Goal: Task Accomplishment & Management: Complete application form

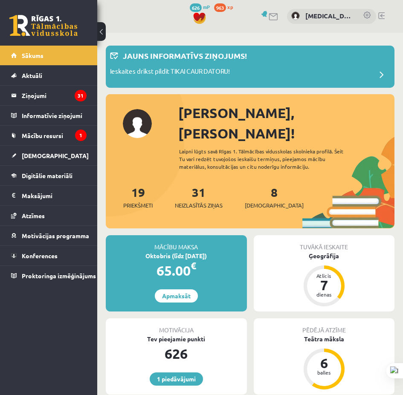
scroll to position [170, 0]
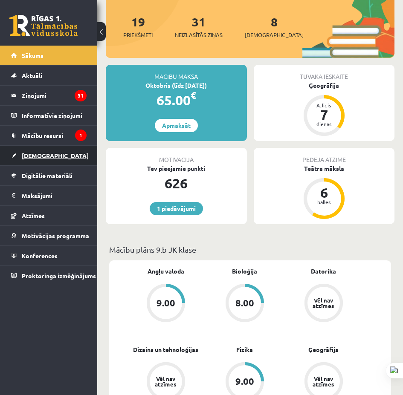
click at [45, 153] on span "[DEMOGRAPHIC_DATA]" at bounding box center [55, 156] width 67 height 8
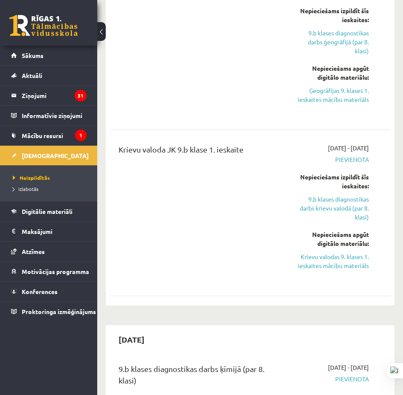
scroll to position [937, 0]
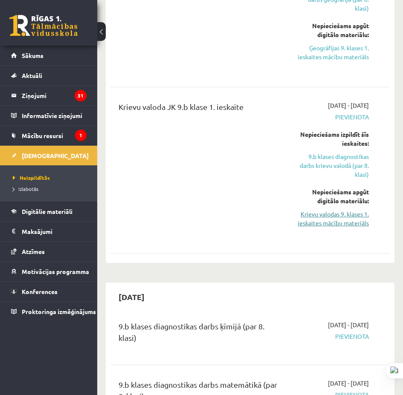
click at [344, 213] on link "Krievu valodas 9. klases 1. ieskaites mācību materiāls" at bounding box center [331, 219] width 75 height 18
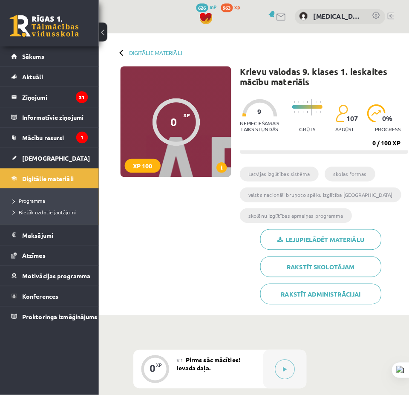
scroll to position [213, 0]
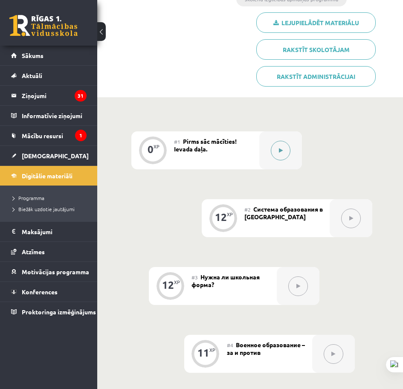
click at [270, 148] on div at bounding box center [280, 150] width 43 height 38
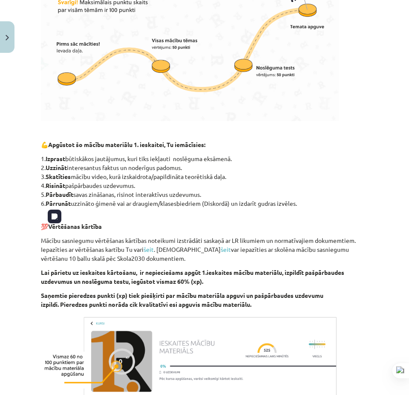
scroll to position [409, 0]
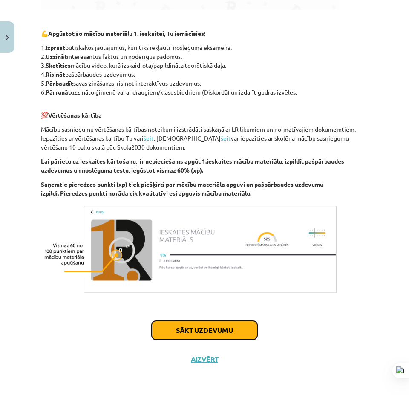
drag, startPoint x: 190, startPoint y: 331, endPoint x: 182, endPoint y: 326, distance: 9.5
click at [189, 331] on button "Sākt uzdevumu" at bounding box center [205, 330] width 106 height 19
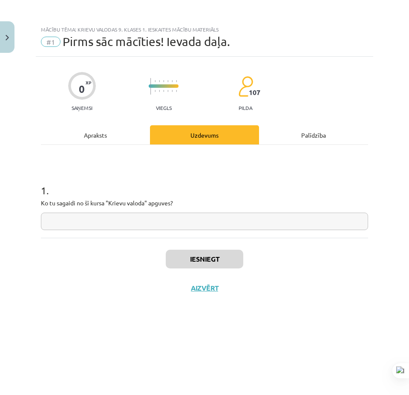
click at [171, 229] on input "text" at bounding box center [204, 221] width 327 height 17
type input "*"
click at [216, 258] on button "Iesniegt" at bounding box center [205, 259] width 78 height 19
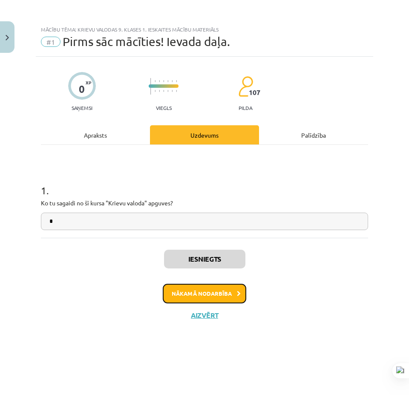
click at [210, 287] on button "Nākamā nodarbība" at bounding box center [205, 294] width 84 height 20
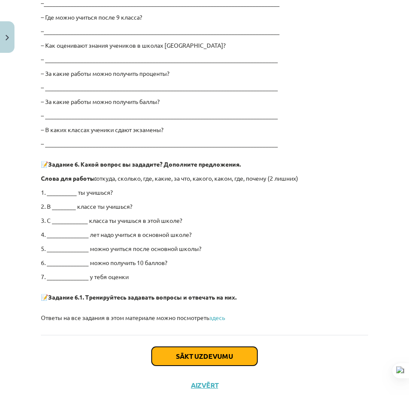
click at [212, 360] on button "Sākt uzdevumu" at bounding box center [205, 356] width 106 height 19
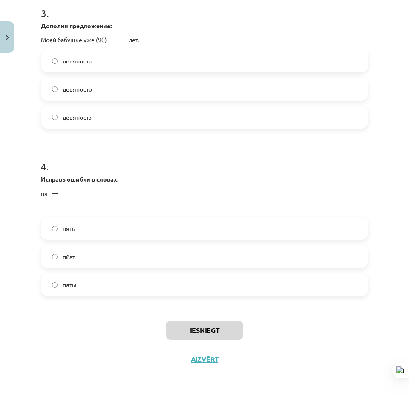
scroll to position [21, 0]
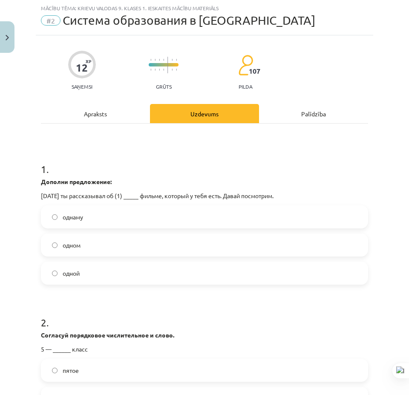
click at [128, 251] on label "одном" at bounding box center [205, 244] width 326 height 21
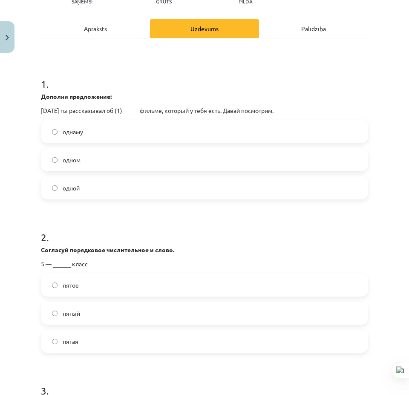
scroll to position [192, 0]
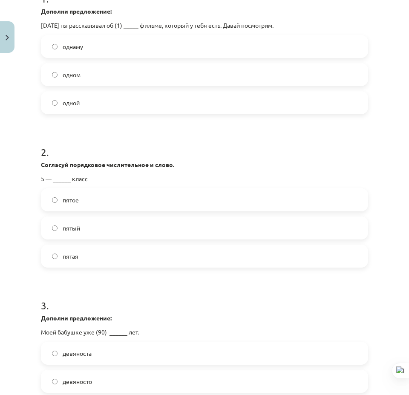
click at [104, 231] on label "пятый" at bounding box center [205, 227] width 326 height 21
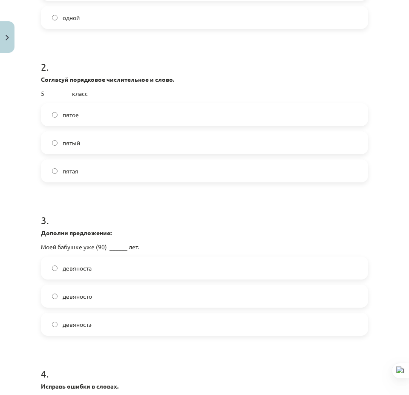
click at [128, 269] on label "девяноста" at bounding box center [205, 267] width 326 height 21
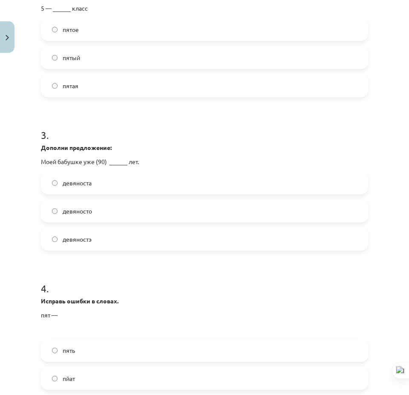
scroll to position [405, 0]
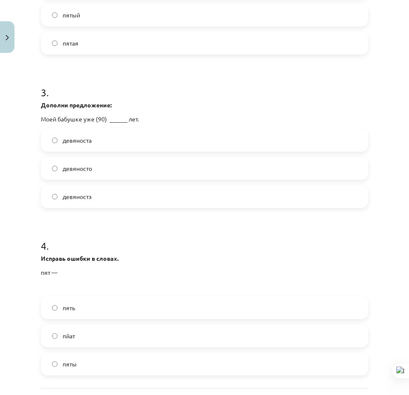
click at [121, 314] on label "пять" at bounding box center [205, 307] width 326 height 21
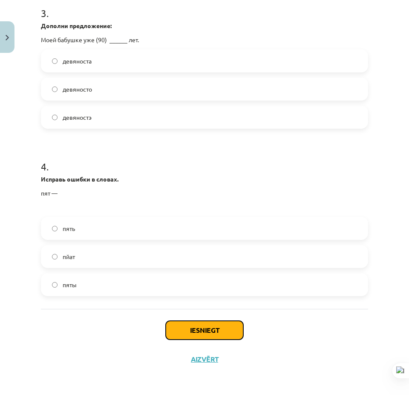
click at [196, 331] on button "Iesniegt" at bounding box center [205, 330] width 78 height 19
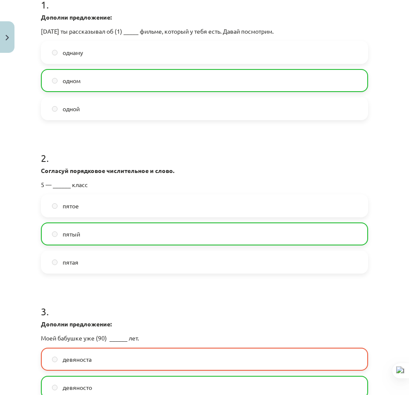
scroll to position [0, 0]
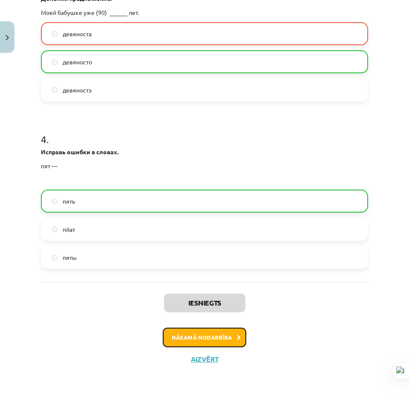
click at [185, 337] on button "Nākamā nodarbība" at bounding box center [205, 338] width 84 height 20
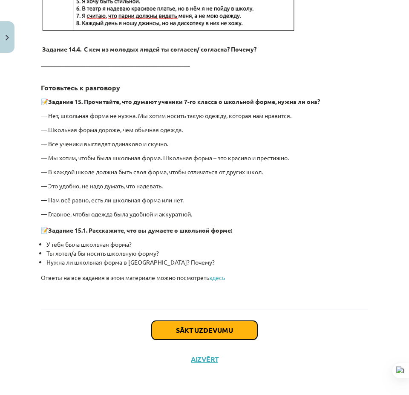
click at [182, 333] on button "Sākt uzdevumu" at bounding box center [205, 330] width 106 height 19
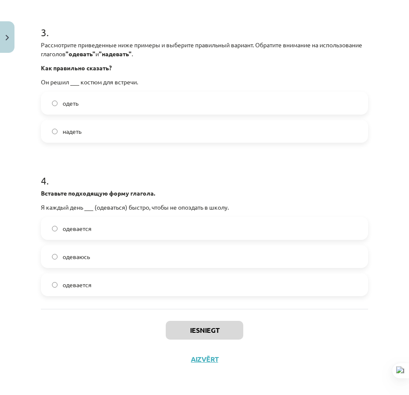
scroll to position [21, 0]
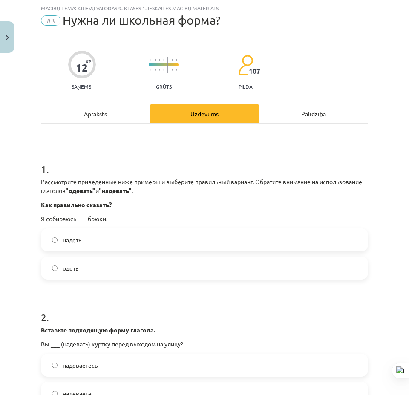
click at [125, 243] on label "надеть" at bounding box center [205, 239] width 326 height 21
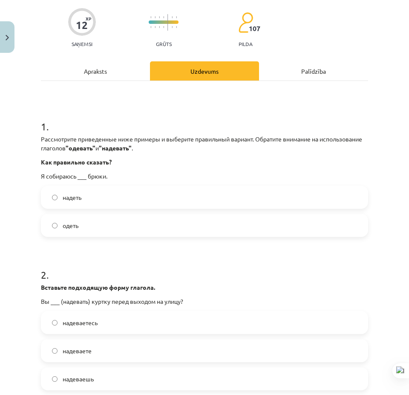
scroll to position [149, 0]
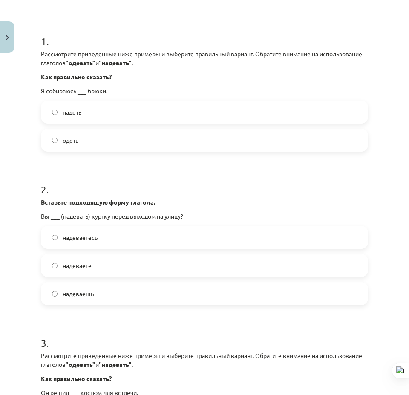
click at [126, 272] on label "надеваете" at bounding box center [205, 265] width 326 height 21
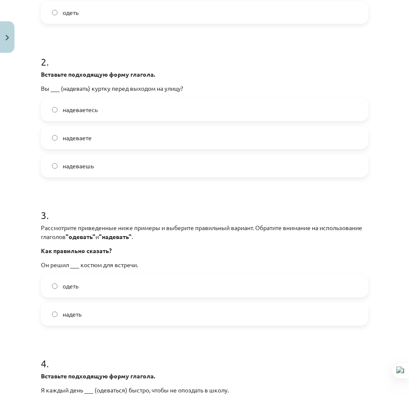
click at [102, 284] on label "одеть" at bounding box center [205, 285] width 326 height 21
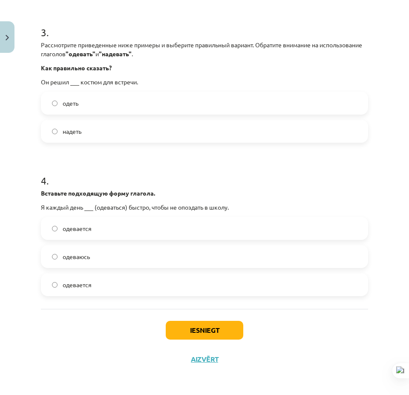
click at [121, 257] on label "одеваюсь" at bounding box center [205, 256] width 326 height 21
click at [207, 323] on button "Iesniegt" at bounding box center [205, 330] width 78 height 19
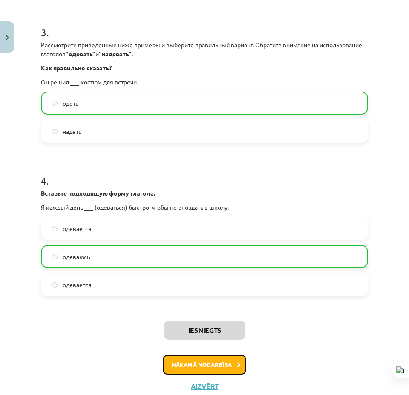
click at [228, 364] on button "Nākamā nodarbība" at bounding box center [205, 365] width 84 height 20
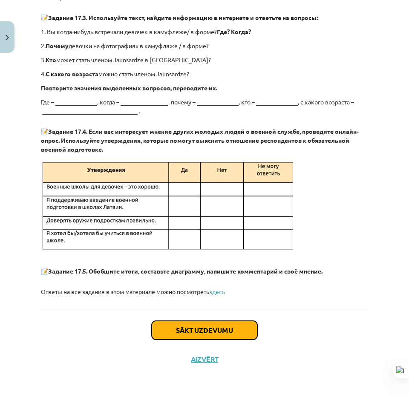
click at [207, 325] on button "Sākt uzdevumu" at bounding box center [205, 330] width 106 height 19
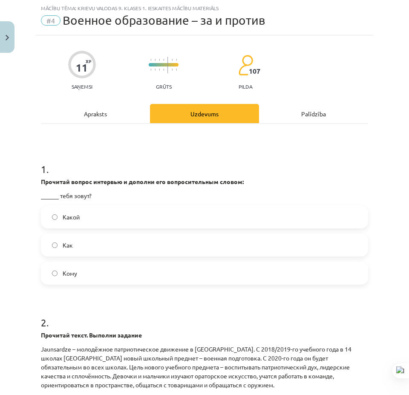
click at [103, 248] on label "Как" at bounding box center [205, 244] width 326 height 21
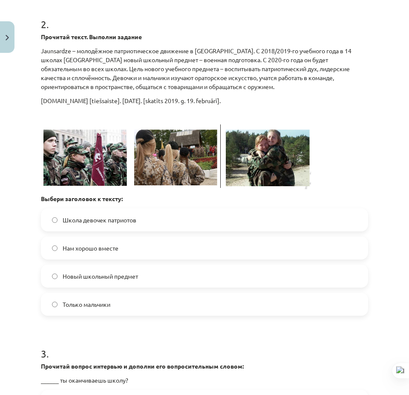
click at [178, 278] on label "Новый школьный предмет" at bounding box center [205, 275] width 326 height 21
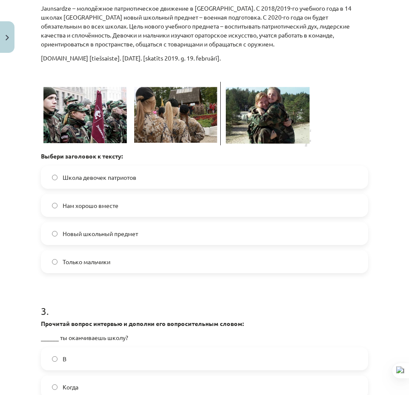
scroll to position [533, 0]
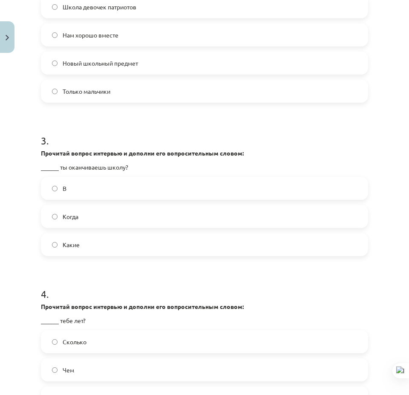
click at [116, 214] on label "Когда" at bounding box center [205, 216] width 326 height 21
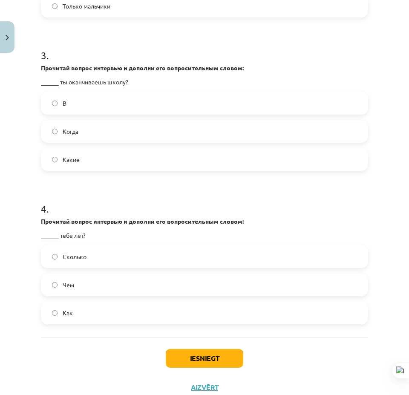
scroll to position [646, 0]
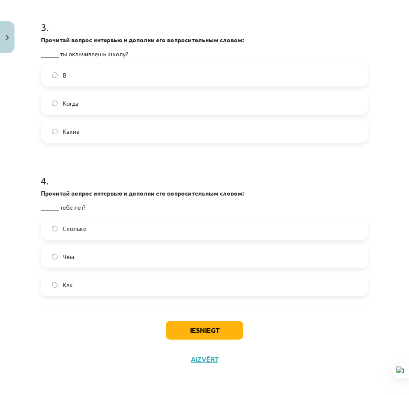
click at [115, 222] on label "Сколько" at bounding box center [205, 228] width 326 height 21
click at [177, 323] on button "Iesniegt" at bounding box center [205, 330] width 78 height 19
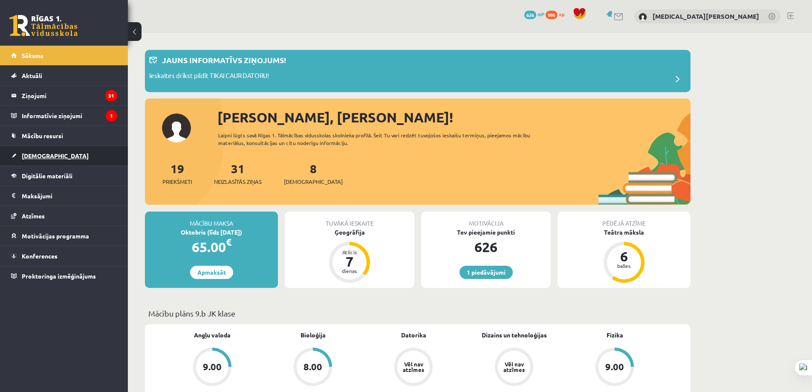
click at [114, 147] on link "[DEMOGRAPHIC_DATA]" at bounding box center [64, 156] width 106 height 20
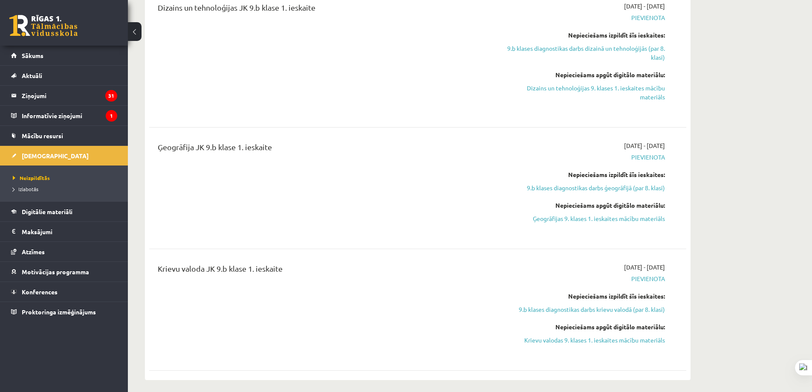
scroll to position [767, 0]
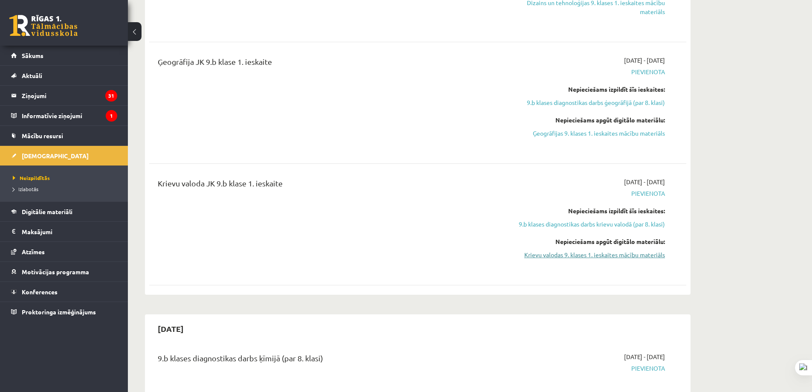
click at [614, 254] on link "Krievu valodas 9. klases 1. ieskaites mācību materiāls" at bounding box center [584, 254] width 161 height 9
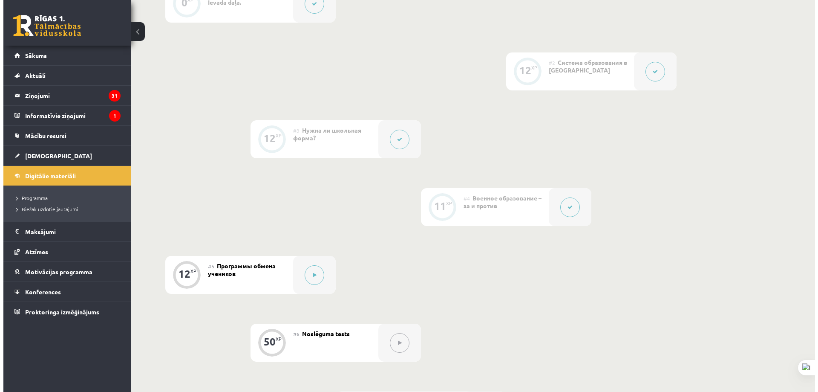
scroll to position [298, 0]
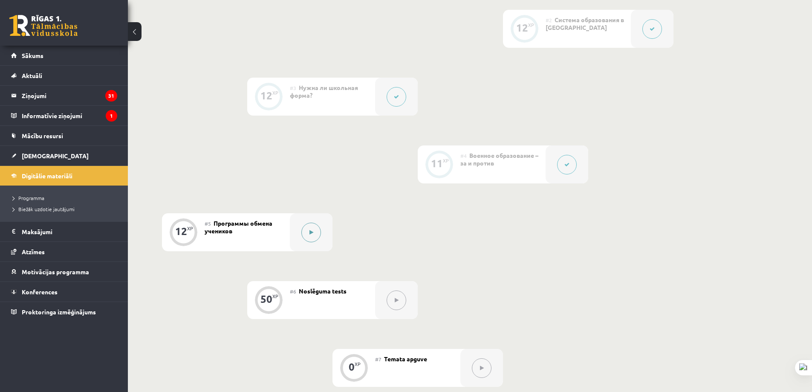
click at [323, 244] on div at bounding box center [311, 232] width 43 height 38
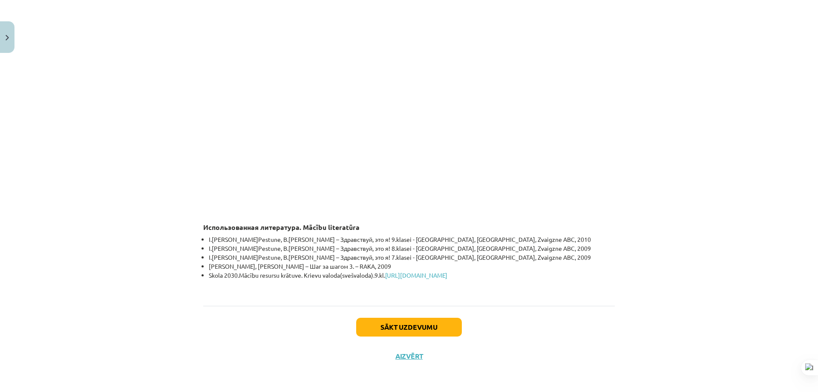
drag, startPoint x: 445, startPoint y: 348, endPoint x: 340, endPoint y: 292, distance: 119.1
click at [399, 338] on div "Sākt uzdevumu Aizvērt" at bounding box center [409, 336] width 412 height 60
click at [407, 329] on button "Sākt uzdevumu" at bounding box center [409, 326] width 106 height 19
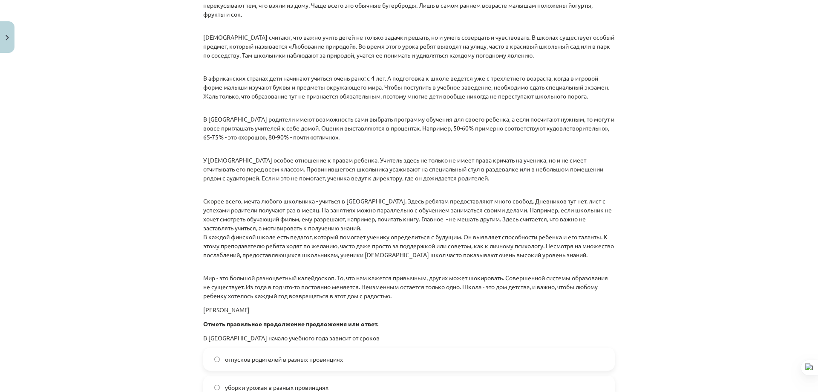
drag, startPoint x: 417, startPoint y: 329, endPoint x: 387, endPoint y: 193, distance: 138.8
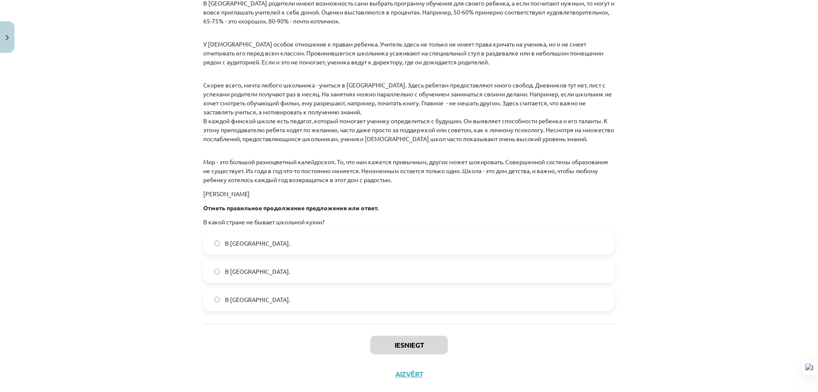
drag, startPoint x: 444, startPoint y: 309, endPoint x: 432, endPoint y: 224, distance: 86.1
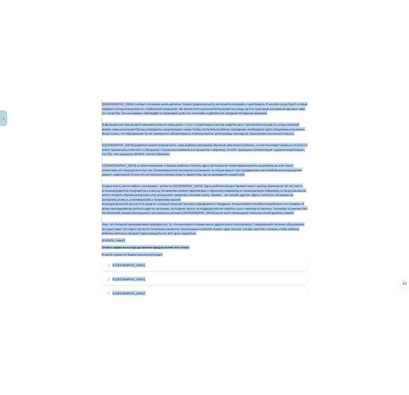
scroll to position [1130, 0]
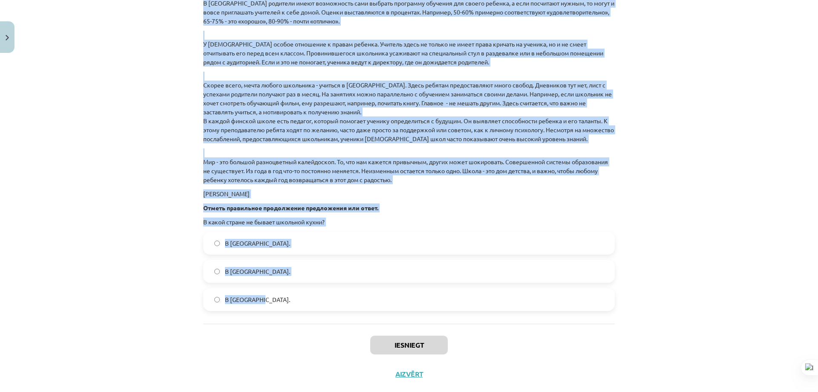
drag, startPoint x: 262, startPoint y: 154, endPoint x: 384, endPoint y: 216, distance: 136.4
click at [449, 286] on div "Mācību tēma: Krievu valodas 9. klases 1. ieskaites mācību materiāls #5 Программ…" at bounding box center [409, 196] width 818 height 392
copy form "1 . Прочитай текст. Выполни задание . Школа в разных странах . Праздник начала …"
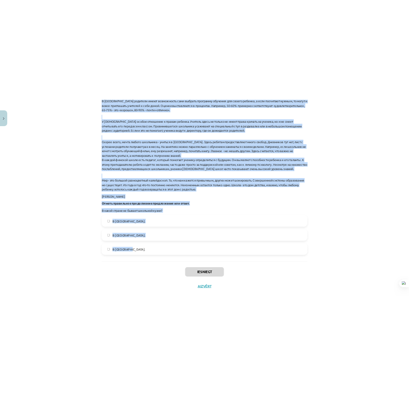
scroll to position [919, 0]
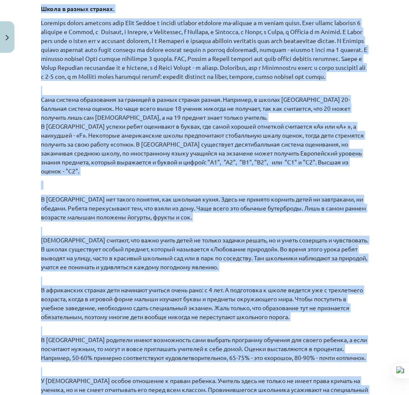
click at [358, 125] on p "Сама система образования за границей в разных странах разная. Например, в школа…" at bounding box center [204, 130] width 327 height 89
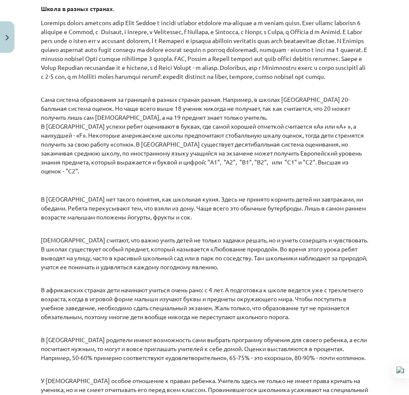
drag, startPoint x: 344, startPoint y: 288, endPoint x: 378, endPoint y: 282, distance: 34.7
click at [344, 288] on p "В африканских странах дети начинают учиться очень рано: с 4 лет. А подготовка к…" at bounding box center [204, 299] width 327 height 45
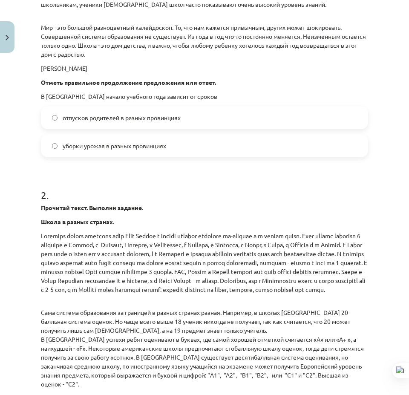
click at [93, 145] on span "уборки урожая в разных провинциях" at bounding box center [115, 145] width 104 height 9
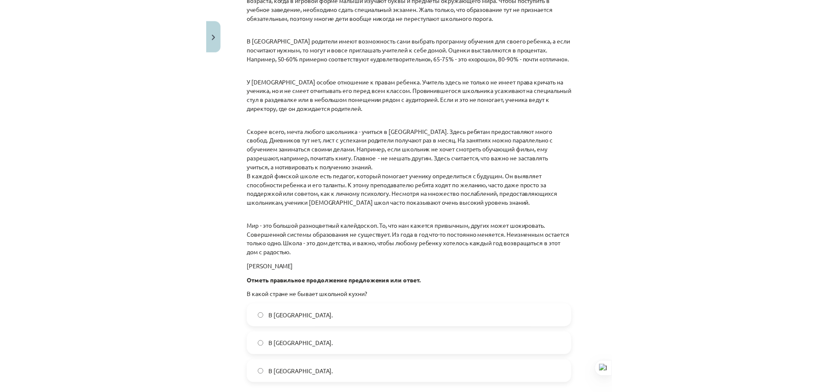
scroll to position [1306, 0]
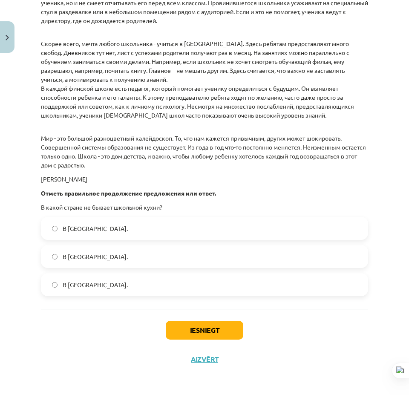
click at [107, 292] on label "В Финляндии." at bounding box center [205, 284] width 326 height 21
click at [120, 263] on label "В Норвегии." at bounding box center [205, 256] width 326 height 21
click at [186, 337] on button "Iesniegt" at bounding box center [205, 330] width 78 height 19
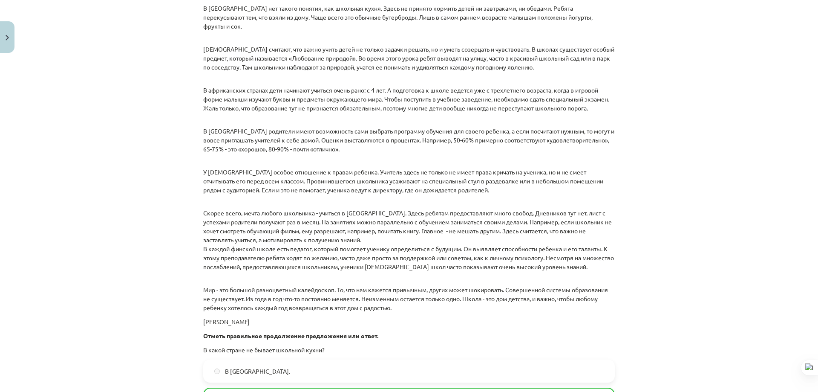
scroll to position [1158, 0]
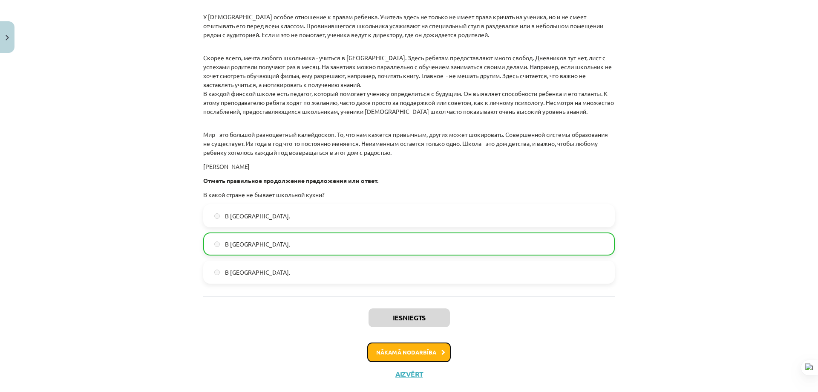
click at [420, 342] on button "Nākamā nodarbība" at bounding box center [409, 352] width 84 height 20
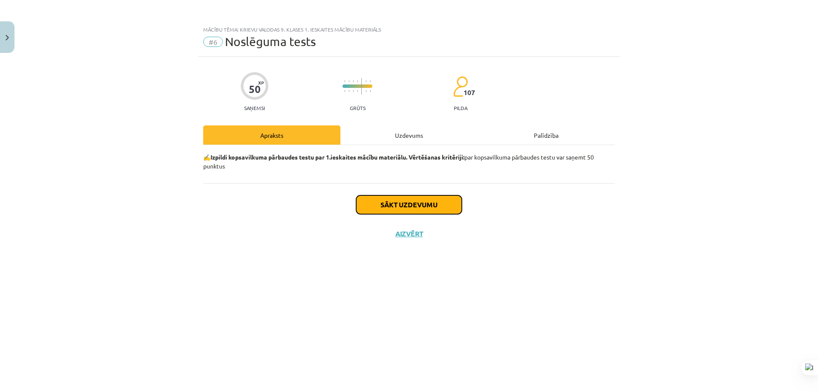
click at [378, 205] on button "Sākt uzdevumu" at bounding box center [409, 204] width 106 height 19
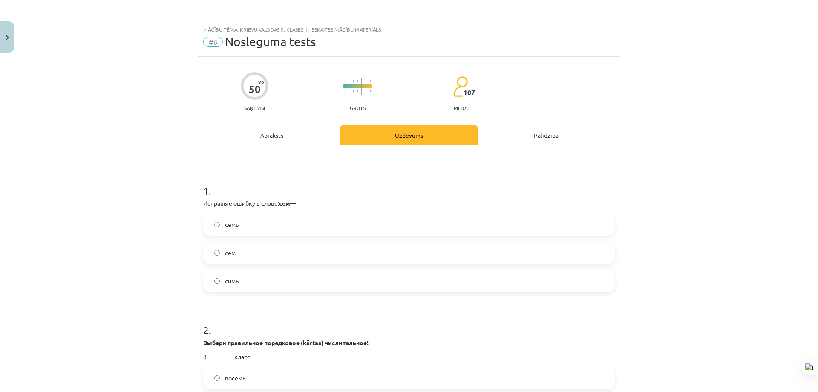
click at [268, 226] on label "семь" at bounding box center [409, 223] width 410 height 21
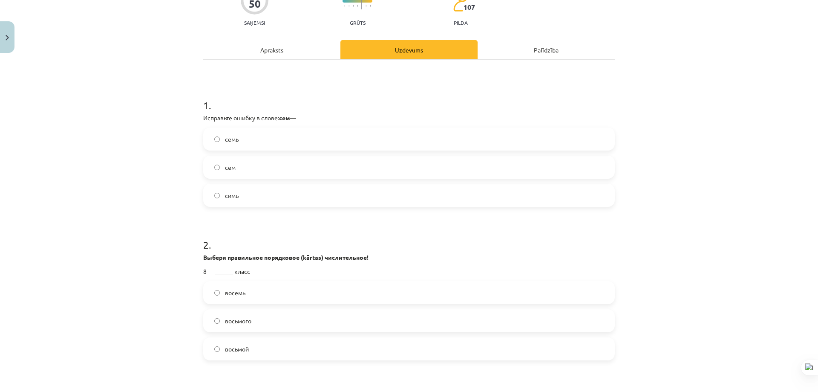
scroll to position [170, 0]
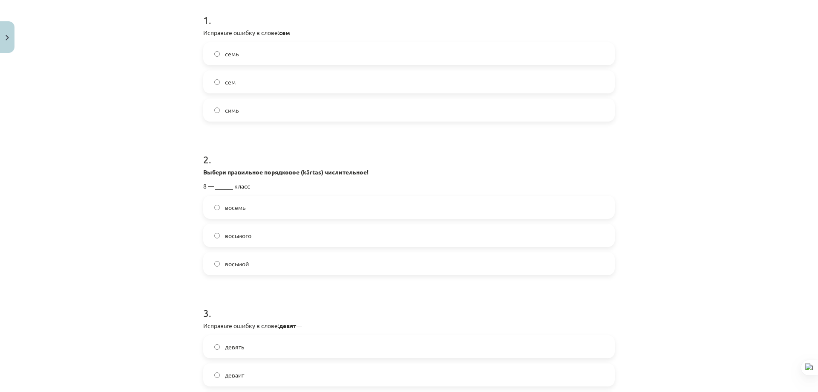
click at [254, 205] on label "восемь" at bounding box center [409, 206] width 410 height 21
click at [296, 264] on label "восьмой" at bounding box center [409, 263] width 410 height 21
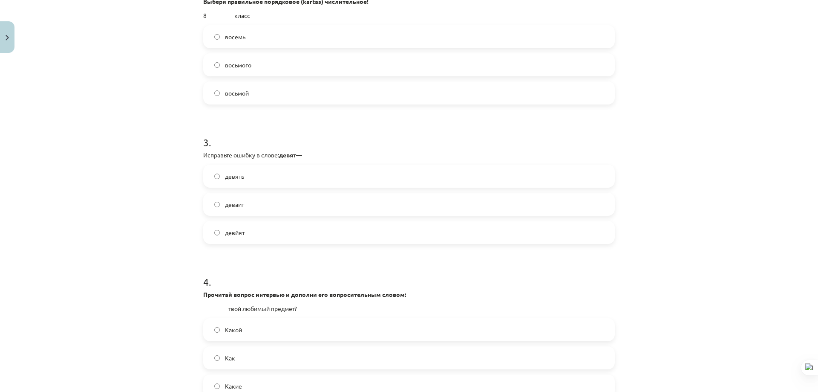
click at [255, 181] on label "девять" at bounding box center [409, 175] width 410 height 21
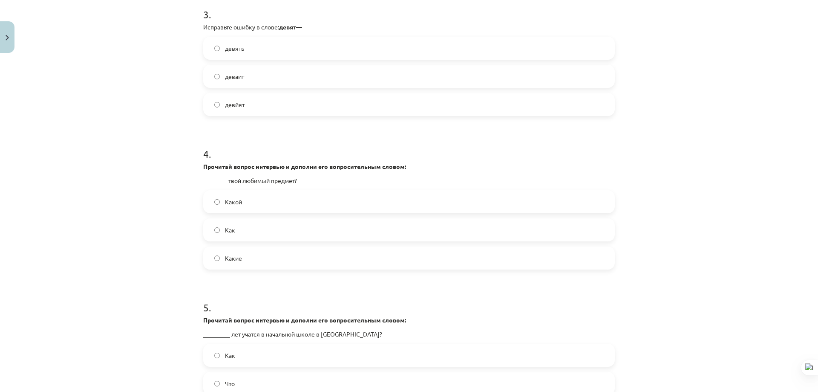
drag, startPoint x: 268, startPoint y: 205, endPoint x: 270, endPoint y: 210, distance: 4.9
click at [268, 205] on label "Какой" at bounding box center [409, 201] width 410 height 21
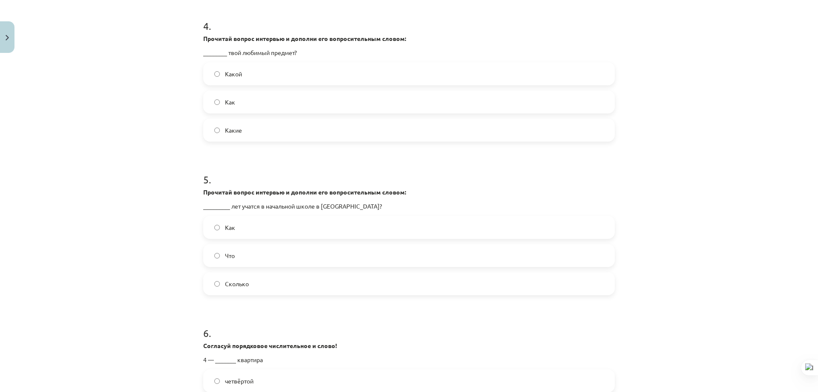
scroll to position [639, 0]
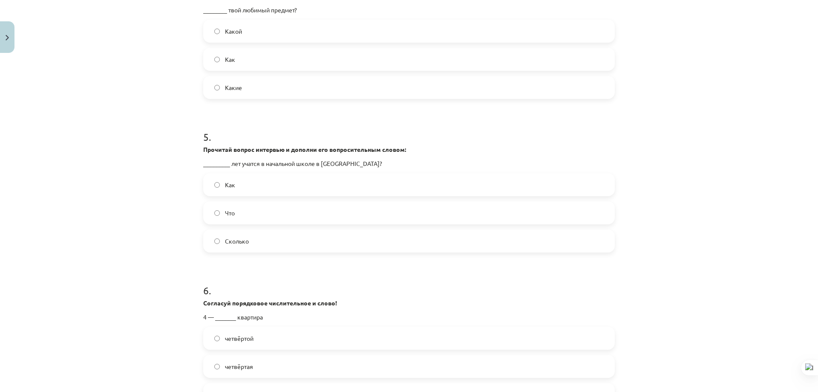
click at [275, 246] on label "Сколько" at bounding box center [409, 240] width 410 height 21
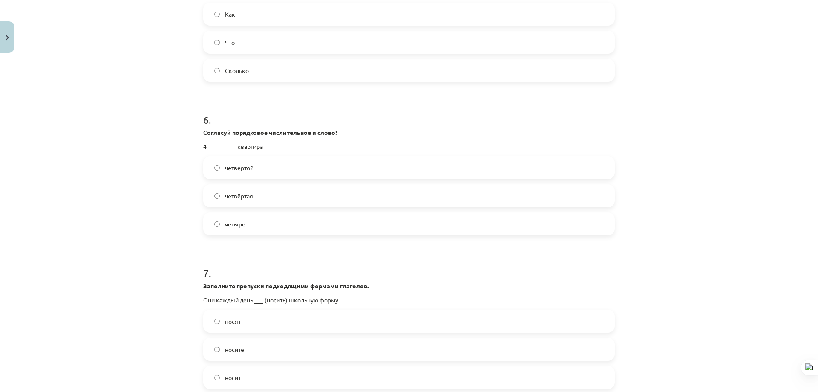
click at [273, 203] on label "четвёртая" at bounding box center [409, 195] width 410 height 21
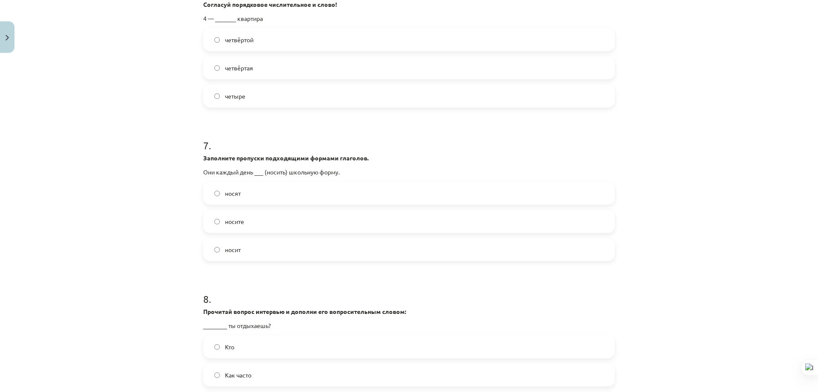
click at [284, 190] on label "носят" at bounding box center [409, 192] width 410 height 21
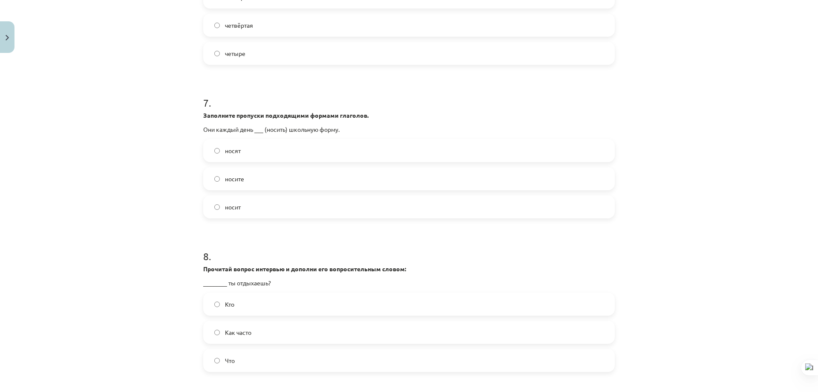
scroll to position [1065, 0]
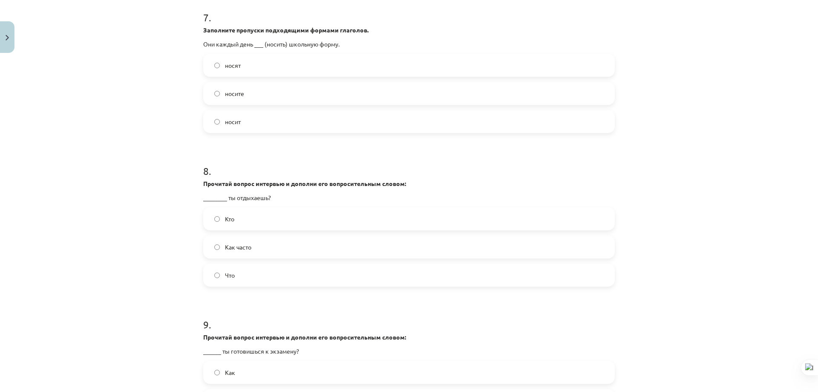
click at [261, 251] on label "Как часто" at bounding box center [409, 246] width 410 height 21
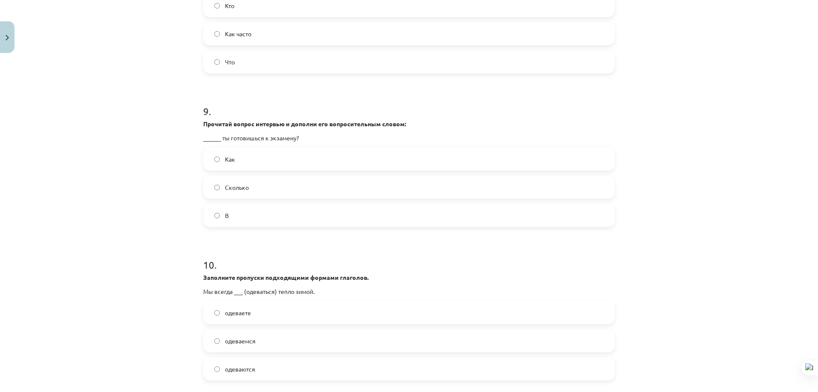
click at [266, 194] on label "Сколько" at bounding box center [409, 186] width 410 height 21
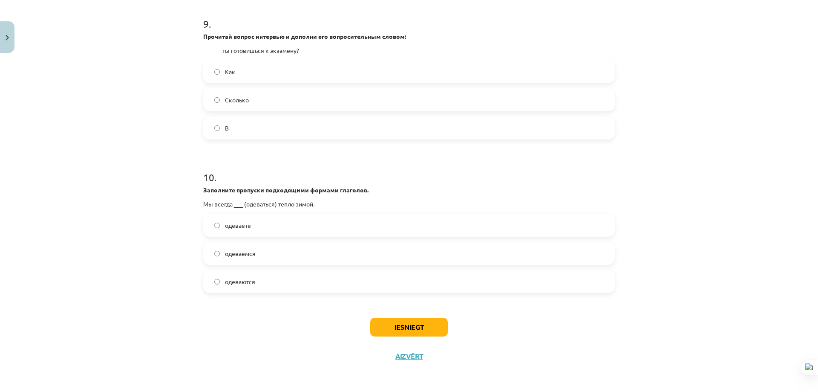
click at [291, 68] on label "Как" at bounding box center [409, 71] width 410 height 21
click at [298, 255] on label "одеваемся" at bounding box center [409, 252] width 410 height 21
click at [385, 328] on button "Iesniegt" at bounding box center [409, 326] width 78 height 19
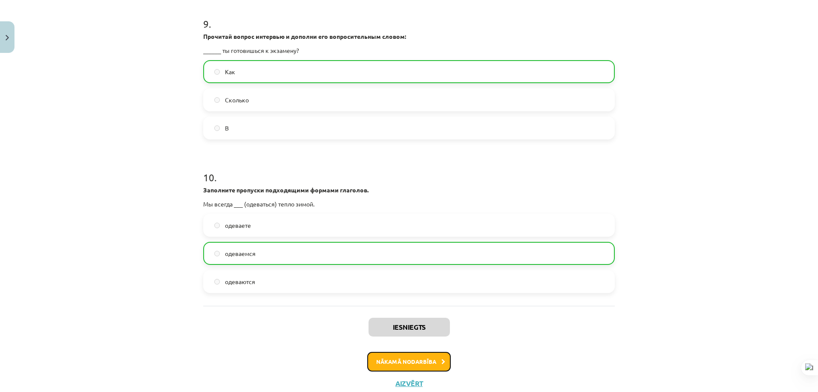
click at [407, 356] on button "Nākamā nodarbība" at bounding box center [409, 362] width 84 height 20
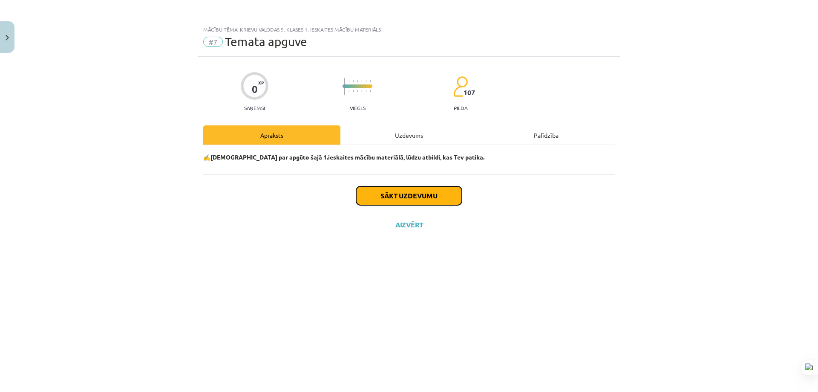
click at [396, 198] on button "Sākt uzdevumu" at bounding box center [409, 195] width 106 height 19
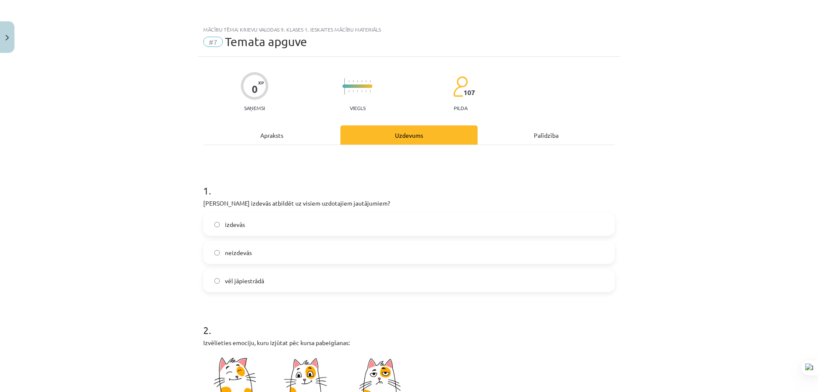
click at [285, 223] on label "izdevās" at bounding box center [409, 223] width 410 height 21
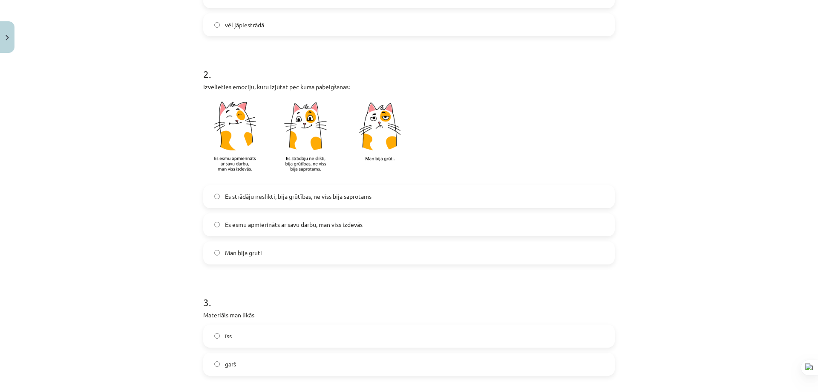
click at [288, 234] on label "Es esmu apmierināts ar savu darbu, man viss izdevās" at bounding box center [409, 224] width 410 height 21
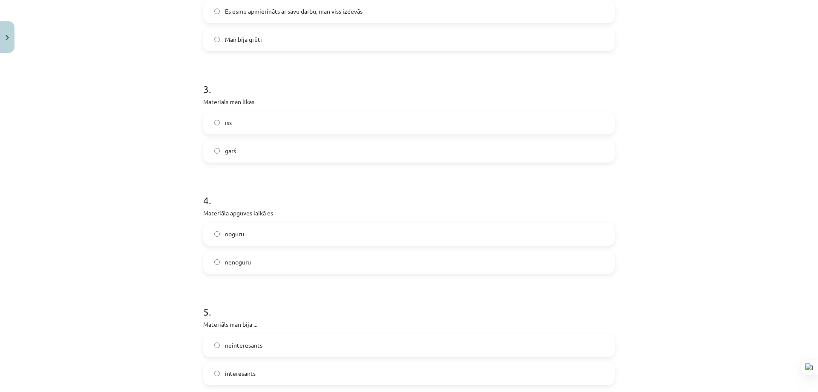
click at [273, 130] on label "īss" at bounding box center [409, 122] width 410 height 21
click at [272, 141] on label "garš" at bounding box center [409, 150] width 410 height 21
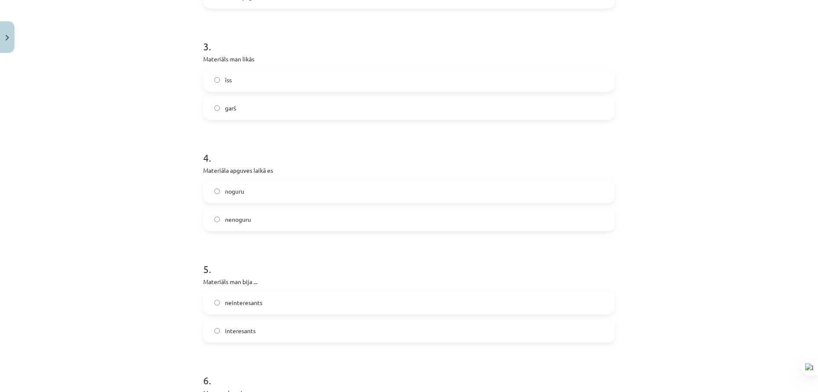
click at [268, 223] on label "nenoguru" at bounding box center [409, 219] width 410 height 21
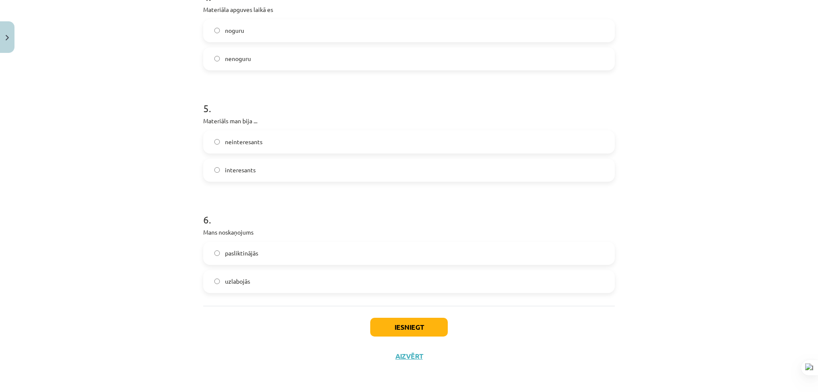
click at [258, 168] on label "interesants" at bounding box center [409, 169] width 410 height 21
click at [301, 286] on label "uzlabojās" at bounding box center [409, 281] width 410 height 21
click at [379, 321] on button "Iesniegt" at bounding box center [409, 326] width 78 height 19
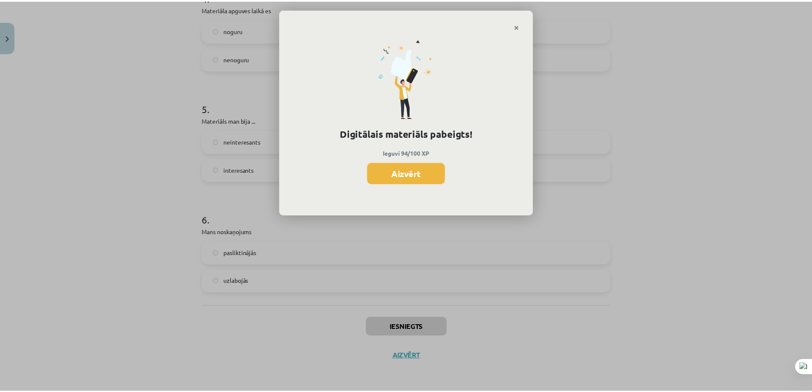
scroll to position [297, 0]
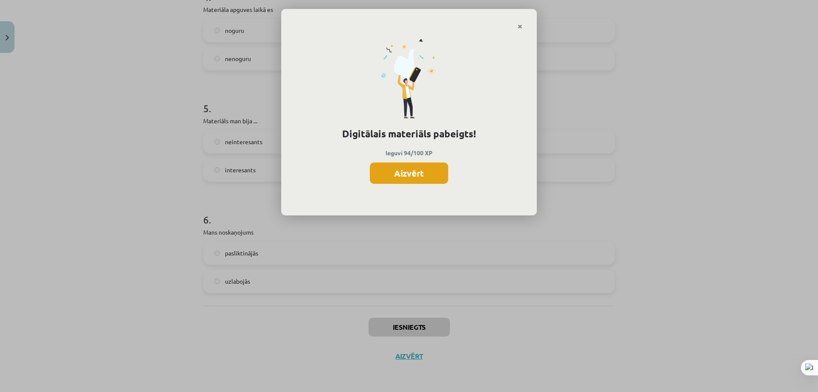
click at [415, 170] on button "Aizvērt" at bounding box center [409, 172] width 78 height 21
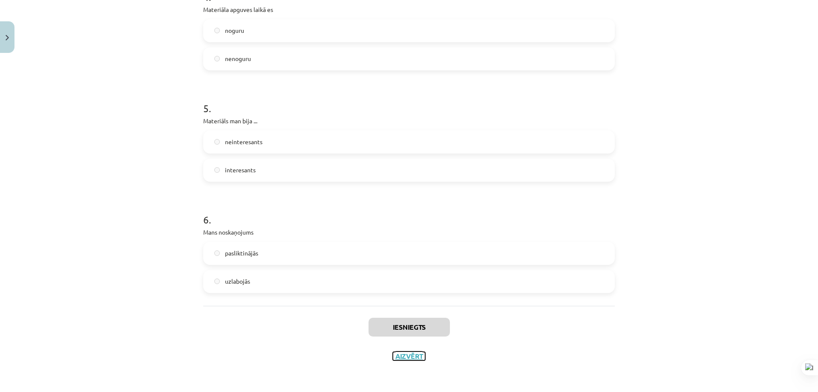
click at [404, 358] on button "Aizvērt" at bounding box center [409, 356] width 32 height 9
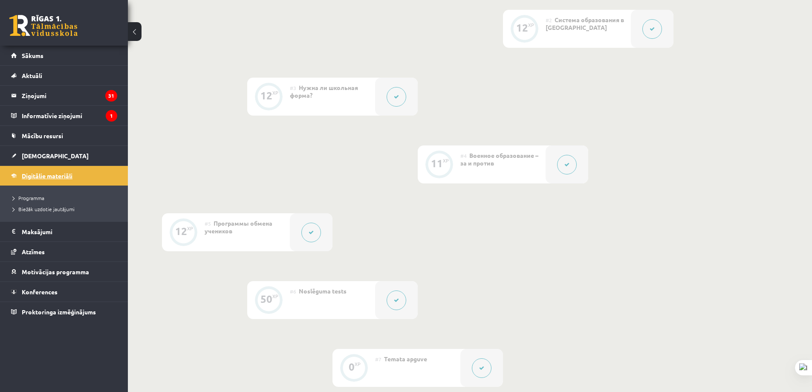
click at [77, 176] on link "Digitālie materiāli" at bounding box center [64, 176] width 106 height 20
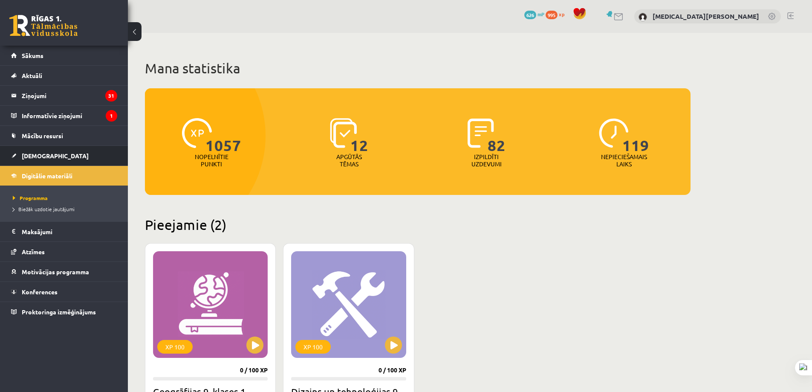
click at [0, 159] on li "Ieskaites Neizpildītās Izlabotās" at bounding box center [64, 155] width 128 height 20
click at [46, 167] on link "Digitālie materiāli" at bounding box center [64, 176] width 106 height 20
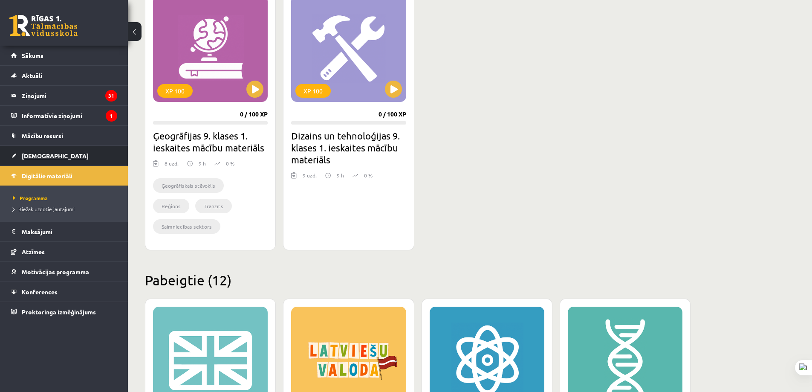
click at [77, 157] on link "[DEMOGRAPHIC_DATA]" at bounding box center [64, 156] width 106 height 20
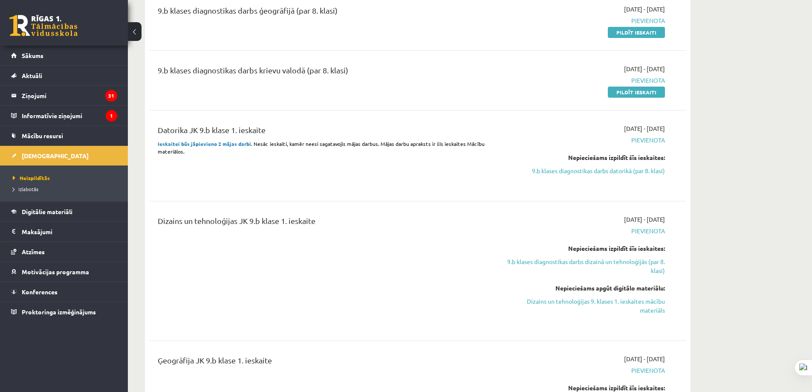
scroll to position [597, 0]
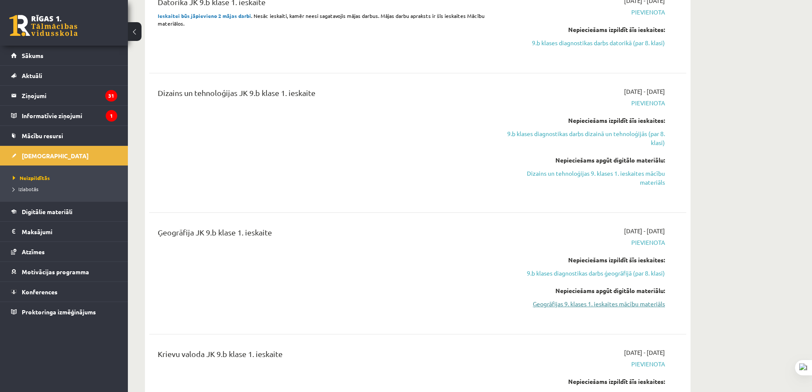
click at [638, 302] on link "Ģeogrāfijas 9. klases 1. ieskaites mācību materiāls" at bounding box center [584, 303] width 161 height 9
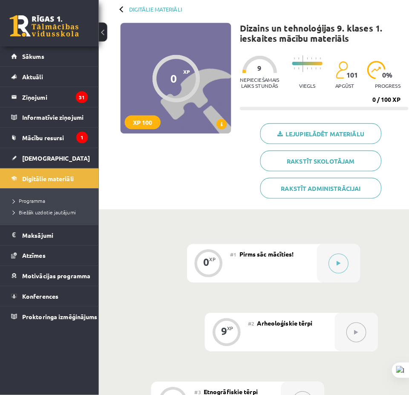
scroll to position [85, 0]
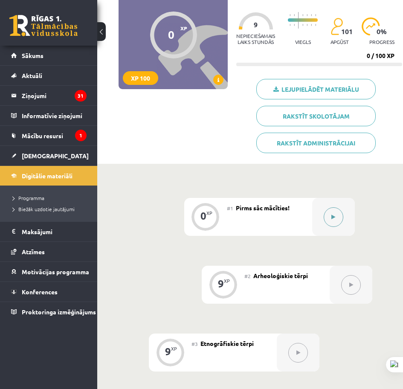
click at [319, 224] on div at bounding box center [333, 217] width 43 height 38
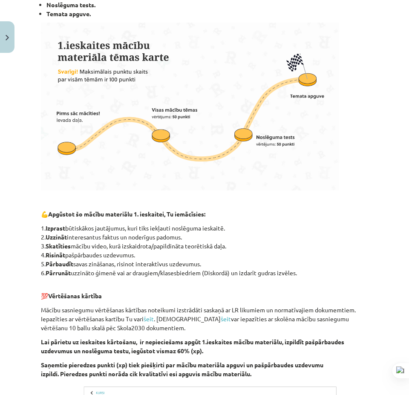
scroll to position [436, 0]
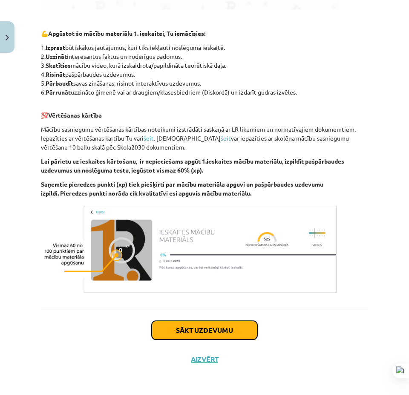
click at [207, 322] on button "Sākt uzdevumu" at bounding box center [205, 330] width 106 height 19
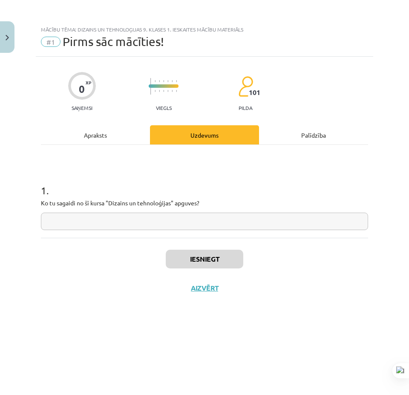
click at [125, 219] on input "text" at bounding box center [204, 221] width 327 height 17
type input "*"
click at [200, 268] on button "Iesniegt" at bounding box center [205, 259] width 78 height 19
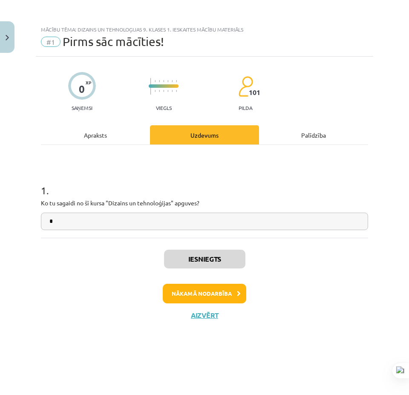
click at [208, 281] on div "Iesniegts Nākamā nodarbība Aizvērt" at bounding box center [204, 281] width 327 height 87
click at [205, 286] on button "Nākamā nodarbība" at bounding box center [205, 294] width 84 height 20
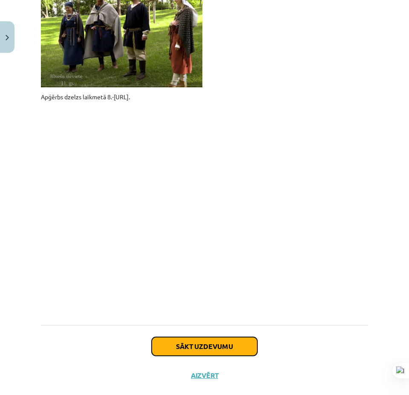
click at [216, 337] on button "Sākt uzdevumu" at bounding box center [205, 346] width 106 height 19
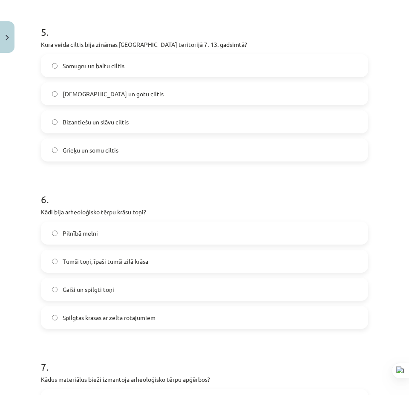
scroll to position [1364, 0]
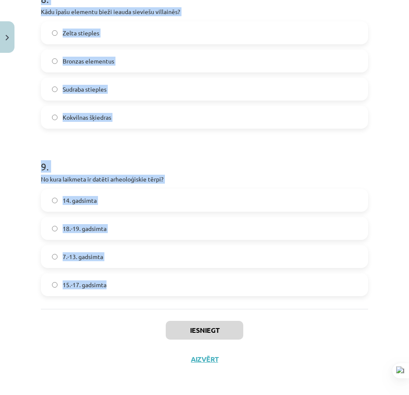
drag, startPoint x: 35, startPoint y: 169, endPoint x: 170, endPoint y: 283, distance: 176.8
click at [170, 283] on div "Mācību tēma: Dizains un tehnoloģijas 9. klases 1. ieskaites mācību materiāls #2…" at bounding box center [204, 197] width 409 height 395
copy form "2 . Lorem ipsumd sitamet consect adipisc elitseddoei tempo? Incididu utlabo Etd…"
click at [106, 164] on h1 "9 ." at bounding box center [204, 159] width 327 height 26
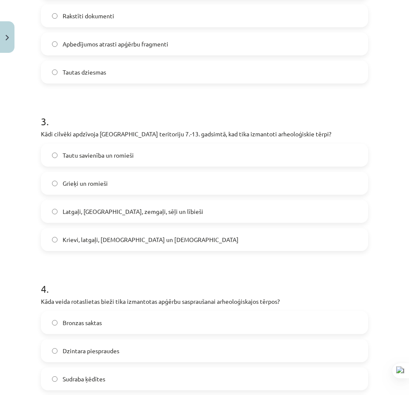
scroll to position [0, 0]
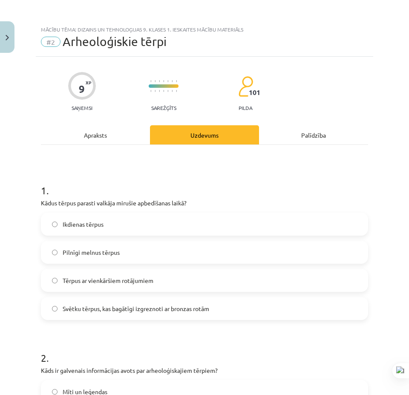
drag, startPoint x: 376, startPoint y: 115, endPoint x: 364, endPoint y: 26, distance: 89.0
click at [127, 308] on span "Svētku tērpus, kas bagātīgi izgreznoti ar bronzas rotām" at bounding box center [136, 308] width 147 height 9
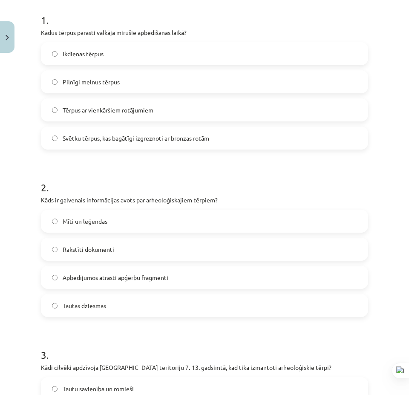
click at [120, 282] on span "Apbedījumos atrasti apģērbu fragmenti" at bounding box center [116, 277] width 106 height 9
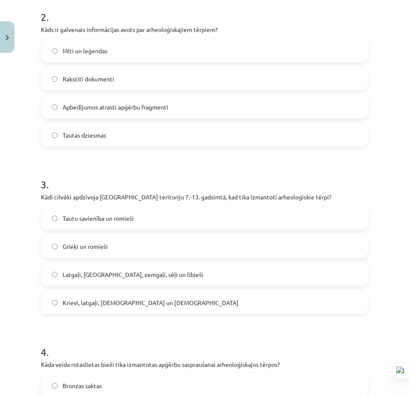
click at [128, 279] on span "Latgaļi, [GEOGRAPHIC_DATA], zemgaļi, sēļi un lībieši" at bounding box center [133, 274] width 141 height 9
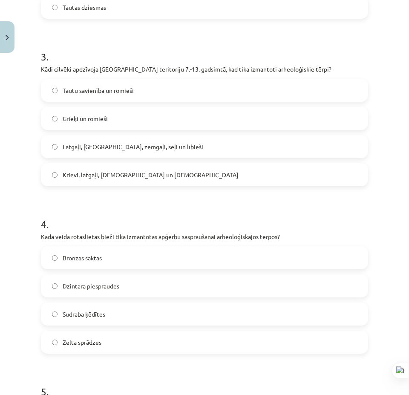
click at [108, 262] on label "Bronzas saktas" at bounding box center [205, 257] width 326 height 21
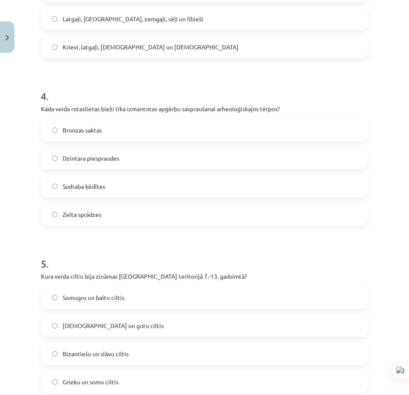
click at [101, 300] on span "Somugru un baltu ciltis" at bounding box center [94, 297] width 62 height 9
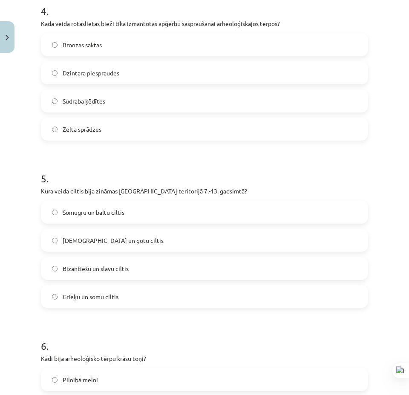
scroll to position [810, 0]
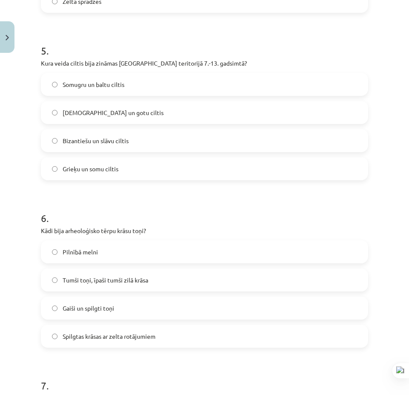
click at [109, 281] on span "Tumši toņi, īpaši tumši zilā krāsa" at bounding box center [106, 280] width 86 height 9
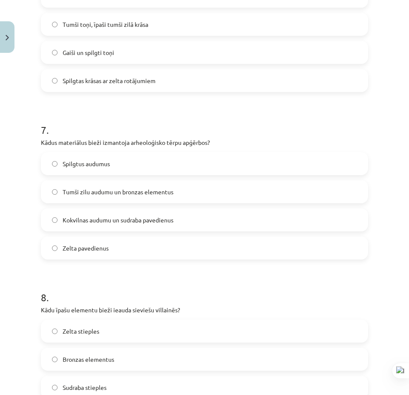
click at [121, 194] on span "Tumši zilu audumu un bronzas elementus" at bounding box center [118, 191] width 111 height 9
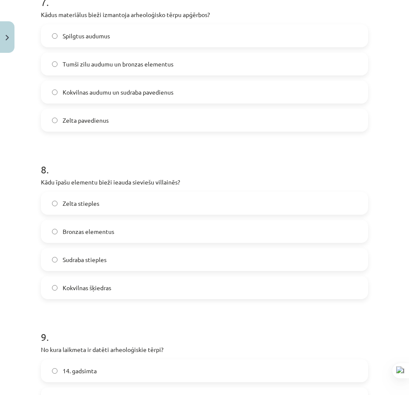
click at [112, 265] on label "Sudraba stieples" at bounding box center [205, 259] width 326 height 21
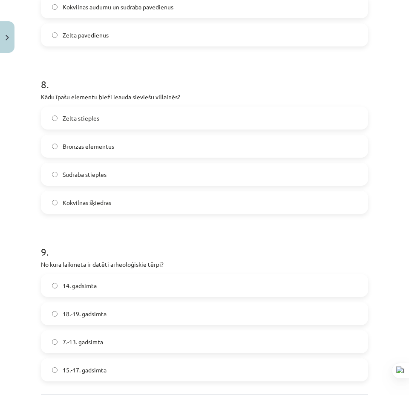
scroll to position [1321, 0]
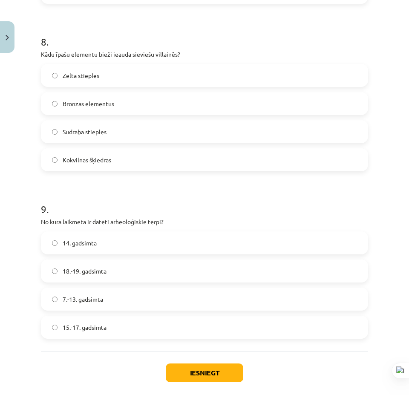
click at [109, 307] on label "7.-13. gadsimta" at bounding box center [205, 298] width 326 height 21
click at [184, 378] on button "Iesniegt" at bounding box center [205, 372] width 78 height 19
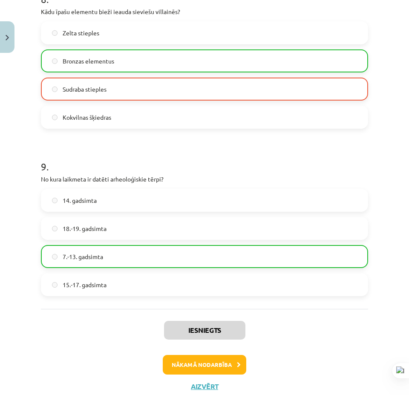
click at [185, 355] on div "Iesniegts Nākamā nodarbība Aizvērt" at bounding box center [204, 352] width 327 height 87
click at [184, 360] on button "Nākamā nodarbība" at bounding box center [205, 365] width 84 height 20
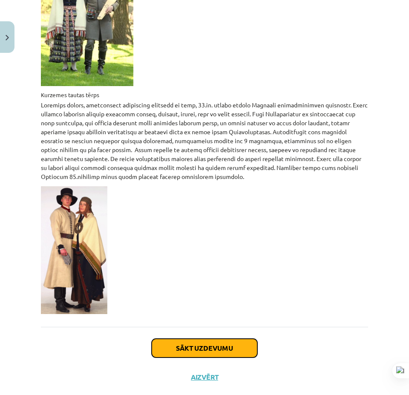
click at [182, 339] on button "Sākt uzdevumu" at bounding box center [205, 348] width 106 height 19
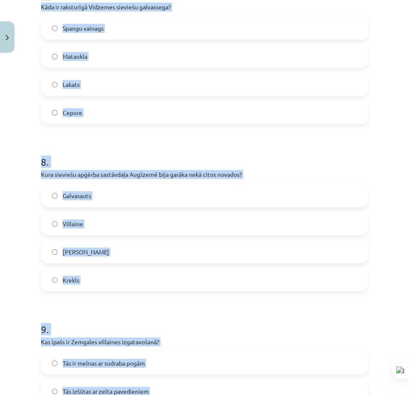
scroll to position [1364, 0]
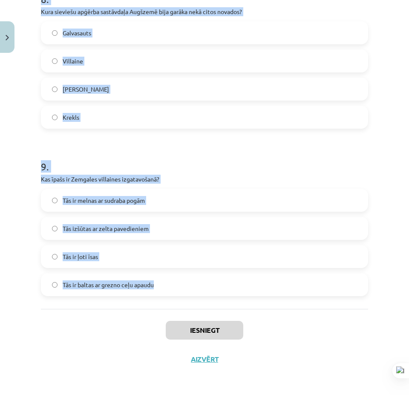
drag, startPoint x: 109, startPoint y: 228, endPoint x: 131, endPoint y: 216, distance: 25.2
click at [178, 294] on div "Mācību tēma: Dizains un tehnoloģijas 9. klases 1. ieskaites mācību materiāls #3…" at bounding box center [204, 197] width 409 height 395
copy form "4 . Lore ipsu dolorsi ametcons adipiscinge 09. seddoeiu tempor? Inc utla etdolo…"
click at [192, 173] on div "9 . Kas īpašs ir Zemgales villaines izgatavošanā? Tās ir melnas ar sudraba pogā…" at bounding box center [204, 221] width 327 height 150
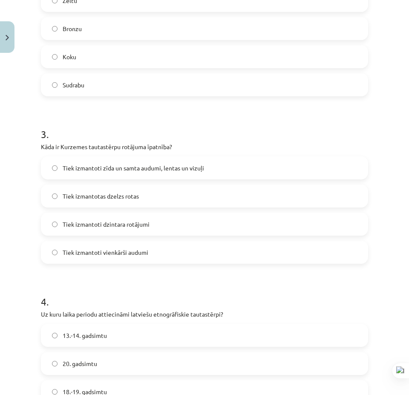
scroll to position [0, 0]
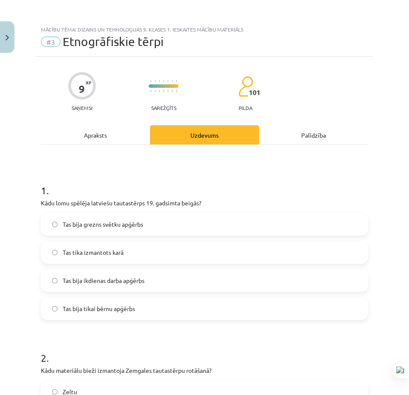
drag, startPoint x: 31, startPoint y: 175, endPoint x: 63, endPoint y: 76, distance: 104.4
click at [119, 222] on span "Tas bija grezns svētku apģērbs" at bounding box center [103, 224] width 81 height 9
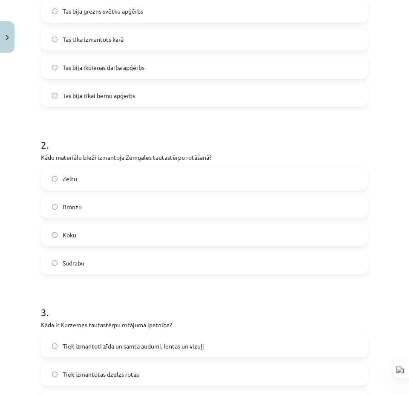
click at [101, 182] on label "Zeltu" at bounding box center [205, 178] width 326 height 21
click at [92, 264] on label "Sudrabu" at bounding box center [205, 262] width 326 height 21
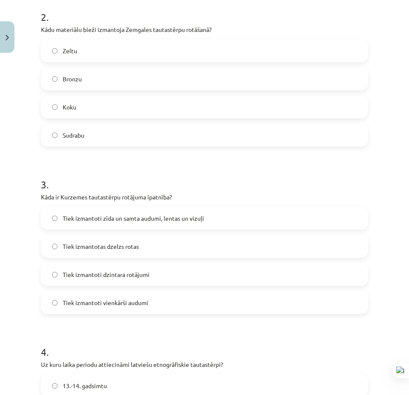
click at [109, 222] on span "Tiek izmantoti zīda un samta audumi, lentas un vizuļi" at bounding box center [133, 218] width 141 height 9
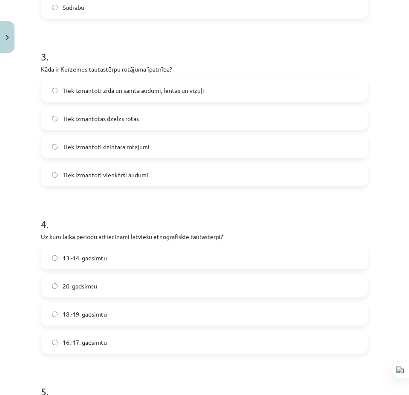
scroll to position [511, 0]
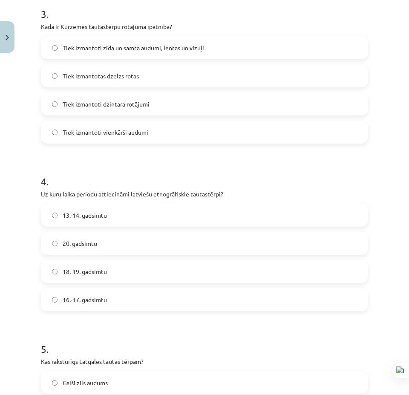
click at [118, 279] on label "18.-19. gadsimtu" at bounding box center [205, 271] width 326 height 21
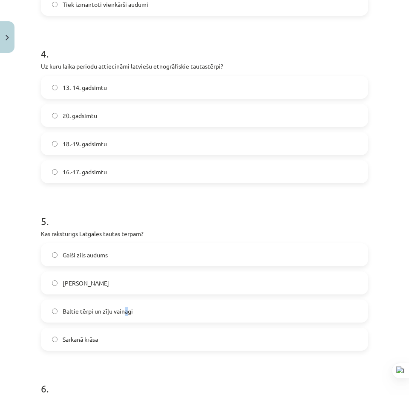
click at [124, 314] on span "Baltie tērpi un zīļu vainagi" at bounding box center [98, 311] width 70 height 9
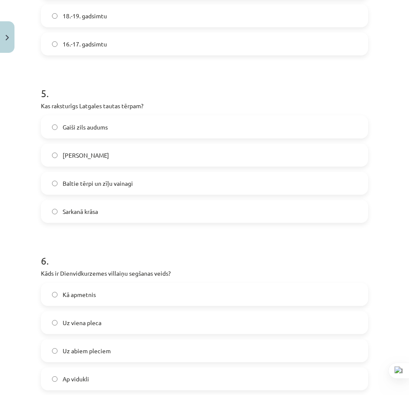
click at [88, 192] on label "Baltie tērpi un zīļu vainagi" at bounding box center [205, 183] width 326 height 21
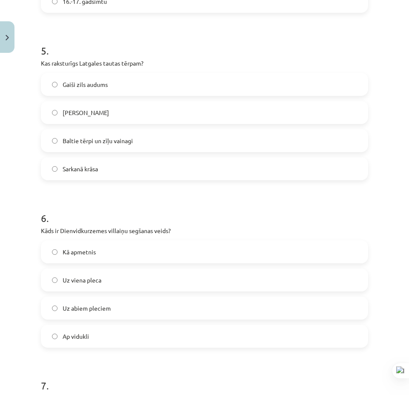
click at [110, 277] on label "Uz viena pleca" at bounding box center [205, 279] width 326 height 21
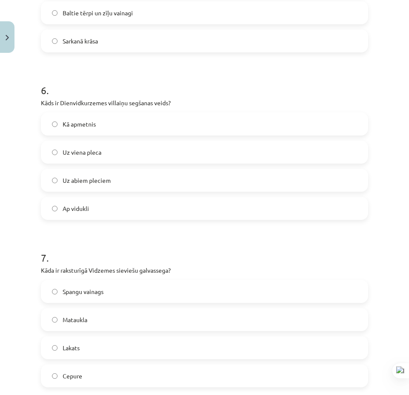
scroll to position [980, 0]
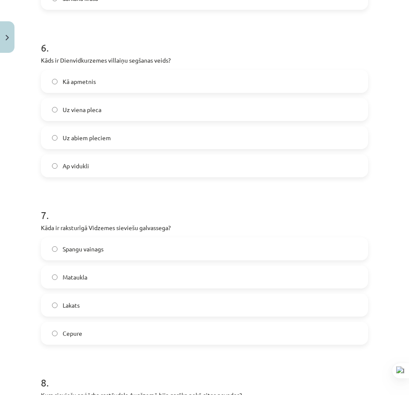
click at [118, 256] on label "Spangu vainags" at bounding box center [205, 248] width 326 height 21
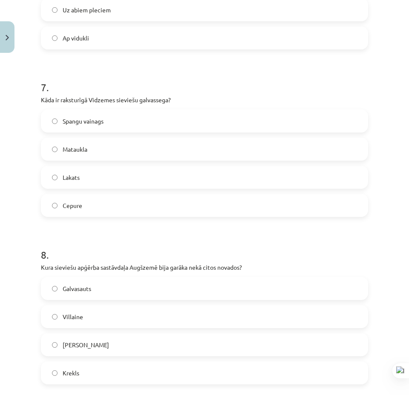
click at [78, 323] on label "Villaine" at bounding box center [205, 316] width 326 height 21
click at [92, 383] on div "Krekls" at bounding box center [204, 372] width 327 height 23
click at [92, 376] on label "Krekls" at bounding box center [205, 372] width 326 height 21
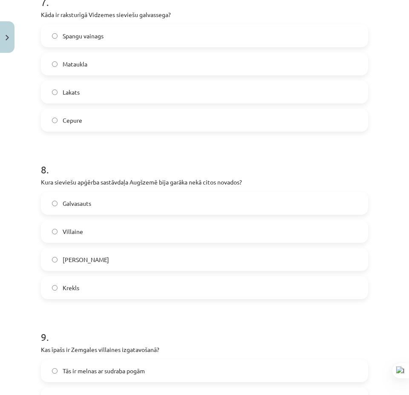
scroll to position [1278, 0]
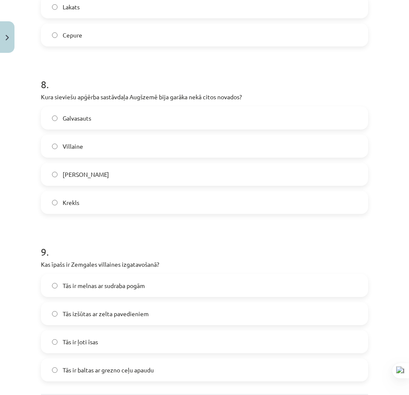
click at [127, 370] on span "Tās ir baltas ar grezno ceļu apaudu" at bounding box center [108, 370] width 91 height 9
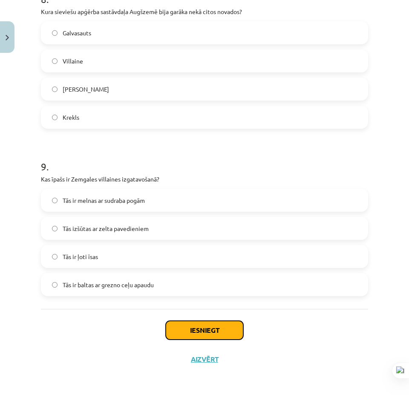
click at [179, 327] on button "Iesniegt" at bounding box center [205, 330] width 78 height 19
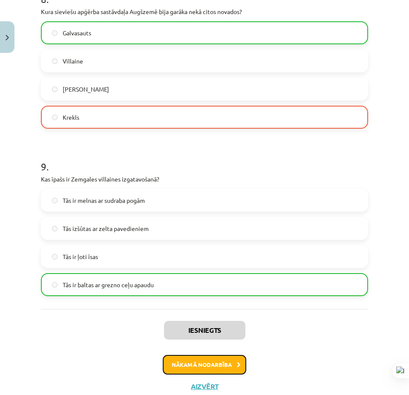
click at [181, 358] on button "Nākamā nodarbība" at bounding box center [205, 365] width 84 height 20
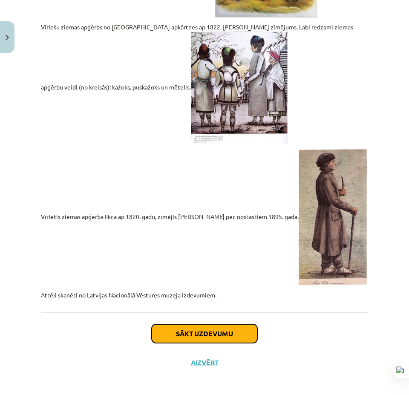
click at [200, 342] on button "Sākt uzdevumu" at bounding box center [205, 333] width 106 height 19
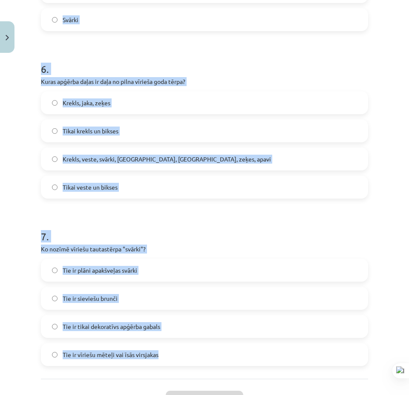
scroll to position [1001, 0]
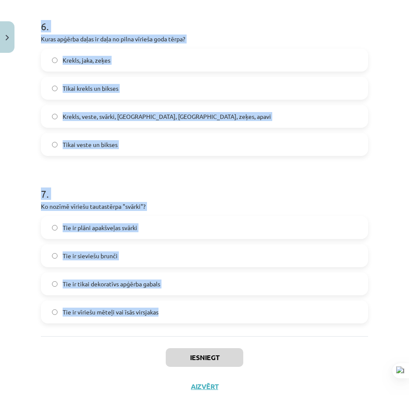
drag, startPoint x: 34, startPoint y: 168, endPoint x: 190, endPoint y: 316, distance: 215.5
click at [194, 318] on div "Mācību tēma: Dizains un tehnoloģijas 9. klases 1. ieskaites mācību materiāls #4…" at bounding box center [204, 197] width 409 height 395
copy form "9 . Lore ipsu dolor sitamet con 48. adipisci elitsed doei tempo? Incid utlabo e…"
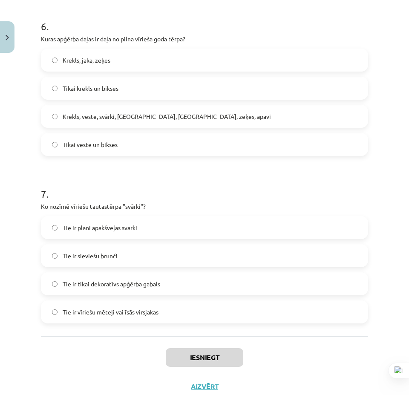
click at [274, 352] on div "Iesniegt Aizvērt" at bounding box center [204, 366] width 327 height 60
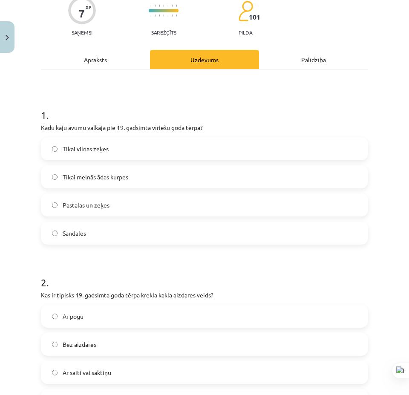
scroll to position [0, 0]
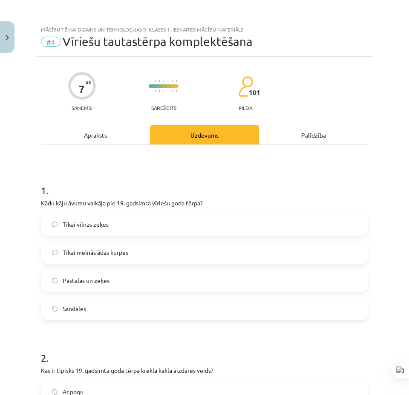
drag, startPoint x: 16, startPoint y: 87, endPoint x: 34, endPoint y: 71, distance: 24.1
click at [145, 283] on label "Pastalas un zeķes" at bounding box center [205, 280] width 326 height 21
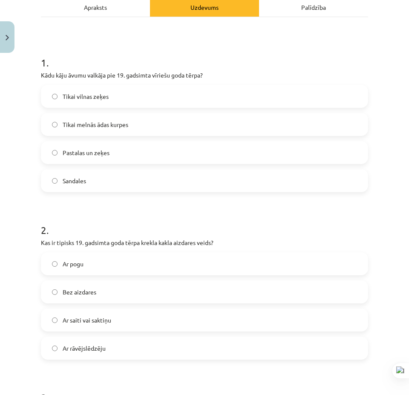
scroll to position [170, 0]
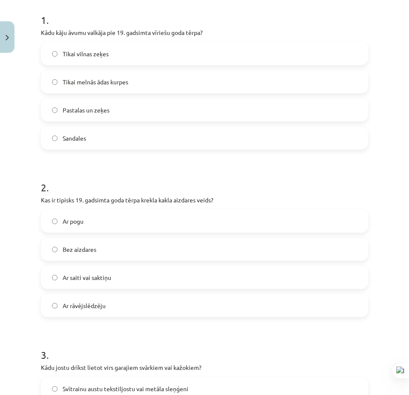
click at [114, 280] on label "Ar saiti vai saktiņu" at bounding box center [205, 277] width 326 height 21
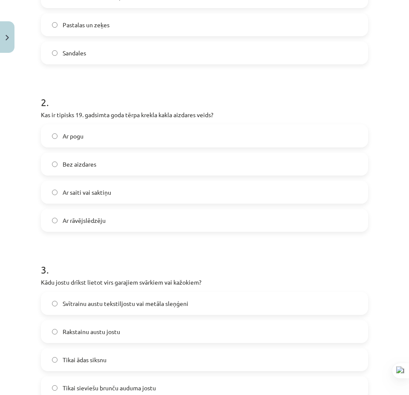
scroll to position [341, 0]
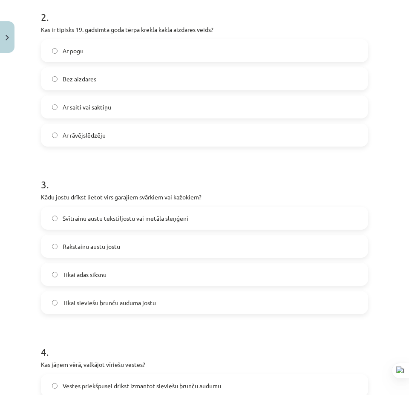
click at [100, 224] on label "Svītrainu austu tekstiljostu vai metāla sleņģeni" at bounding box center [205, 218] width 326 height 21
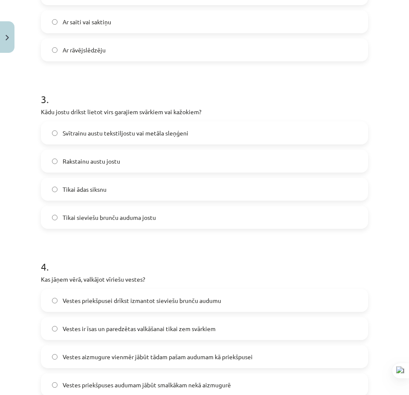
scroll to position [469, 0]
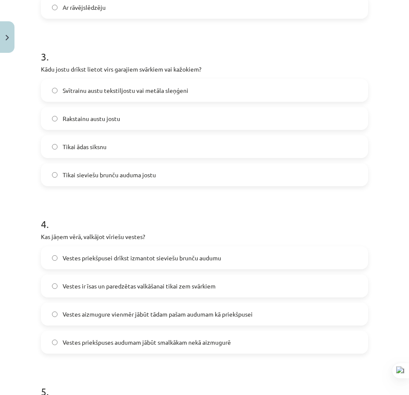
click at [131, 266] on label "Vestes priekšpusei drīkst izmantot sieviešu brunču audumu" at bounding box center [205, 257] width 326 height 21
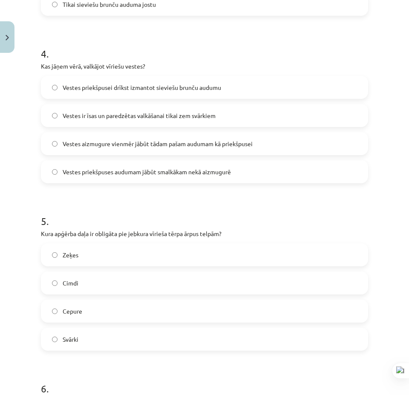
click at [104, 309] on label "Cepure" at bounding box center [205, 310] width 326 height 21
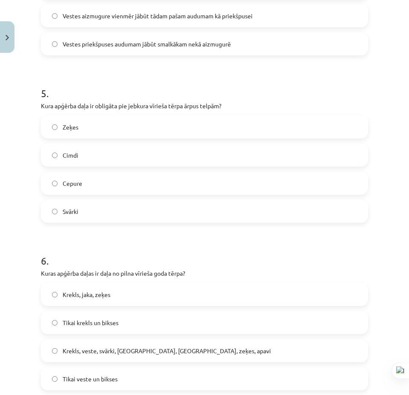
click at [103, 300] on label "Krekls, jaka, zeķes" at bounding box center [205, 294] width 326 height 21
click at [124, 356] on label "Krekls, veste, svārki, [GEOGRAPHIC_DATA], [GEOGRAPHIC_DATA], zeķes, apavi" at bounding box center [205, 350] width 326 height 21
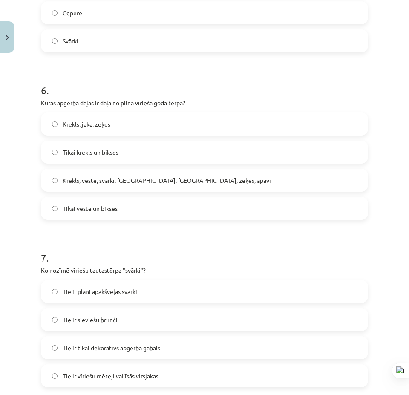
scroll to position [980, 0]
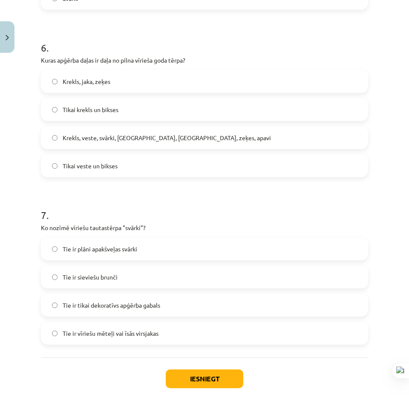
click at [125, 337] on span "Tie ir vīriešu mēteļi vai īsās virsjakas" at bounding box center [111, 333] width 96 height 9
click at [179, 369] on div "Iesniegt Aizvērt" at bounding box center [204, 388] width 327 height 60
click at [184, 375] on button "Iesniegt" at bounding box center [205, 378] width 78 height 19
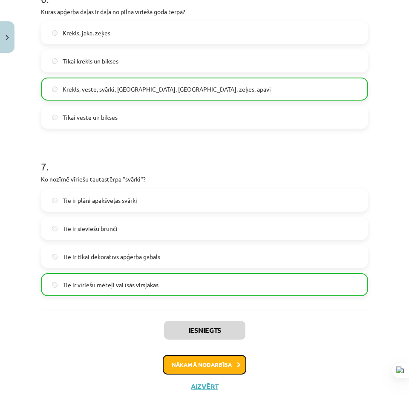
click at [170, 358] on button "Nākamā nodarbība" at bounding box center [205, 365] width 84 height 20
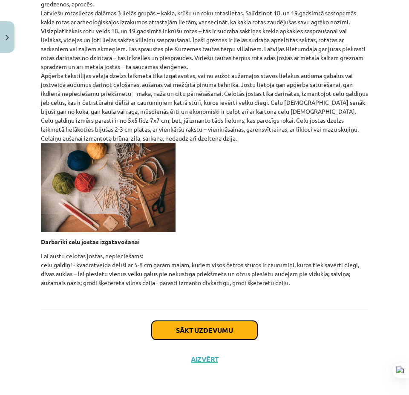
click at [184, 328] on button "Sākt uzdevumu" at bounding box center [205, 330] width 106 height 19
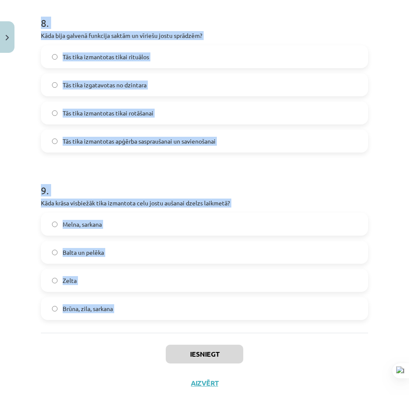
scroll to position [1364, 0]
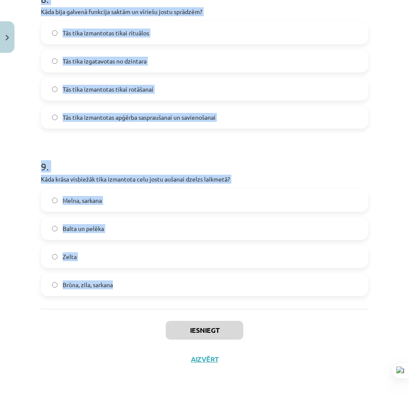
drag, startPoint x: 92, startPoint y: 222, endPoint x: 169, endPoint y: 296, distance: 106.7
click at [169, 296] on div "Mācību tēma: Dizains un tehnoloģijas 9. klases 1. ieskaites mācību materiāls #5…" at bounding box center [204, 197] width 409 height 395
copy form "8 . Lore ipsumdolo si ametconsecte adip elitse doeiusmodtemp? Inci utlabor, etd…"
click at [97, 164] on h1 "9 ." at bounding box center [204, 159] width 327 height 26
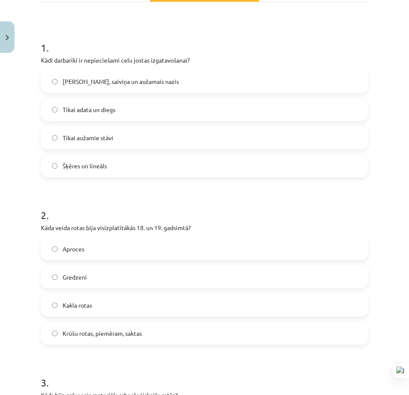
drag, startPoint x: 23, startPoint y: 222, endPoint x: 25, endPoint y: 161, distance: 60.1
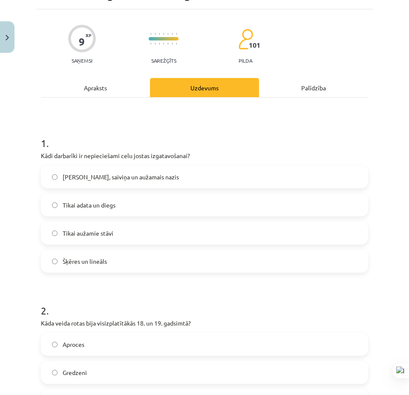
scroll to position [90, 0]
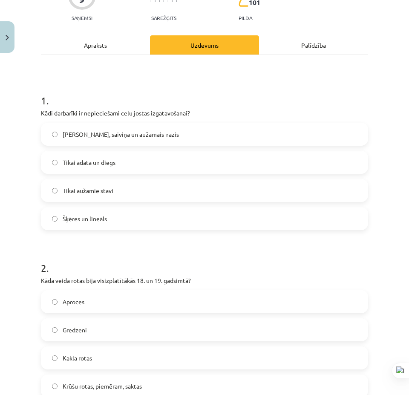
click at [101, 138] on span "[PERSON_NAME], saiviņa un aužamais nazis" at bounding box center [121, 134] width 116 height 9
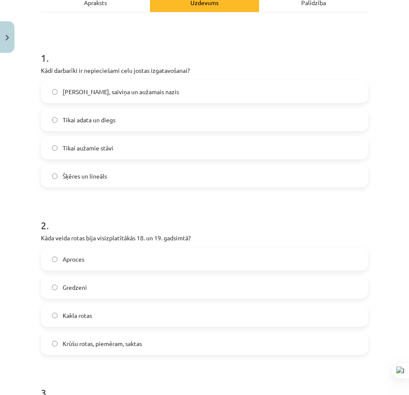
click at [95, 341] on span "Krūšu rotas, piemēram, saktas" at bounding box center [102, 343] width 79 height 9
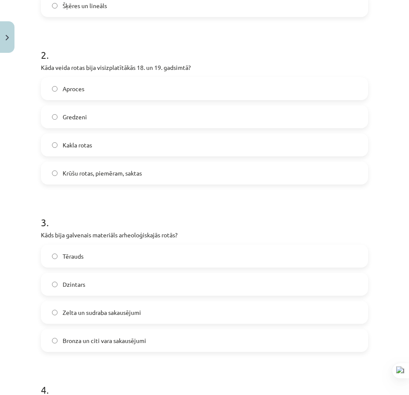
click at [108, 343] on span "Bronza un citi vara sakausējumi" at bounding box center [105, 340] width 84 height 9
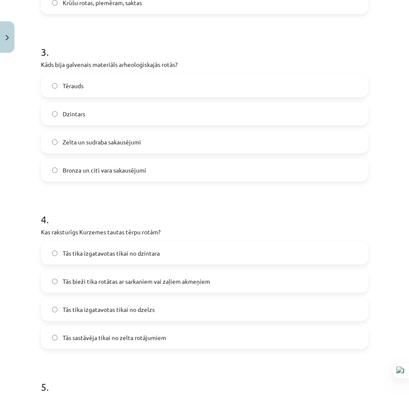
click at [138, 285] on span "Tās bieži tika rotātas ar sarkaniem vai zaļiem akmeņiem" at bounding box center [136, 281] width 147 height 9
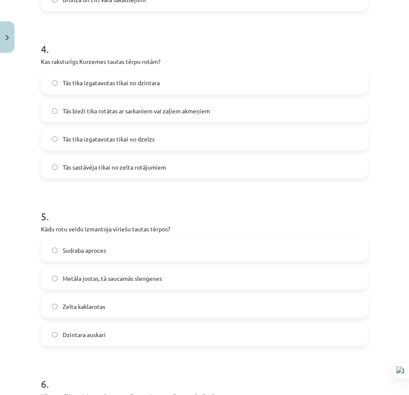
click at [130, 283] on span "Metāla jostas, tā saucamās slenģenes" at bounding box center [112, 278] width 99 height 9
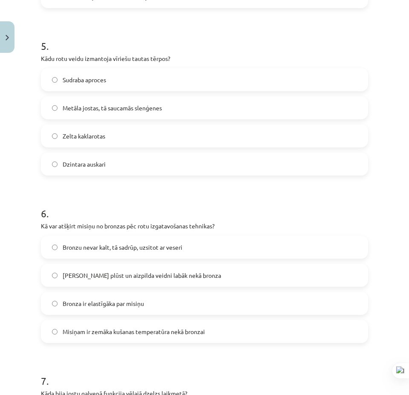
click at [120, 333] on span "Misiņam ir zemāka kušanas temperatūra nekā bronzai" at bounding box center [134, 331] width 142 height 9
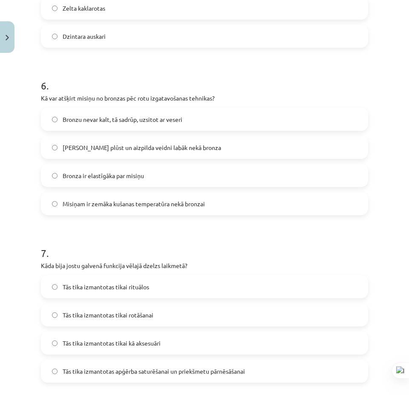
click at [138, 371] on span "Tās tika izmantotas apģērba saturēšanai un priekšmetu pārnēsāšanai" at bounding box center [154, 371] width 182 height 9
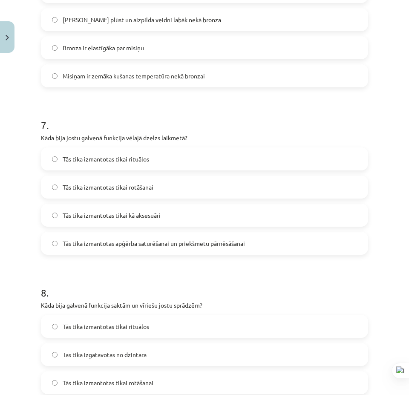
scroll to position [1113, 0]
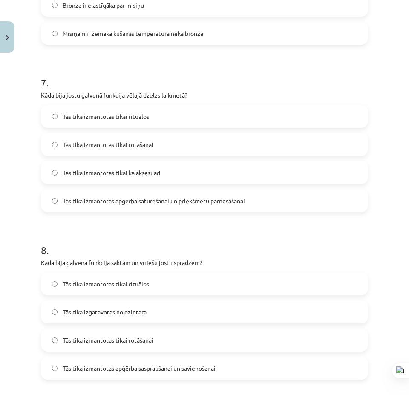
click at [130, 369] on span "Tās tika izmantotas apģērba saspraušanai un savienošanai" at bounding box center [139, 368] width 153 height 9
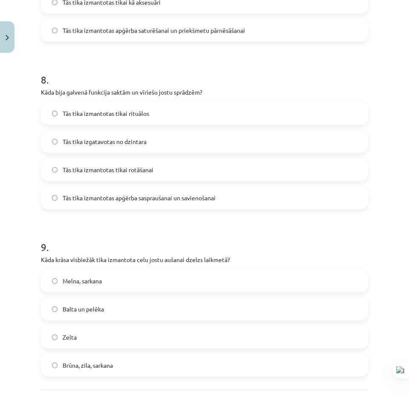
click at [120, 372] on label "Brūna, zila, sarkana" at bounding box center [205, 365] width 326 height 21
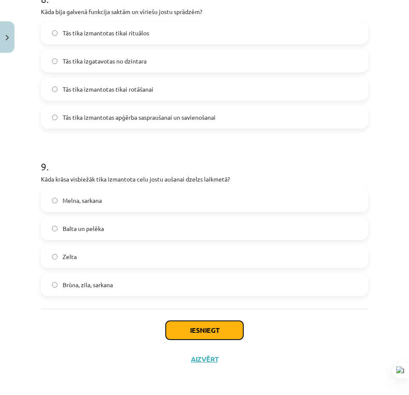
click at [199, 329] on button "Iesniegt" at bounding box center [205, 330] width 78 height 19
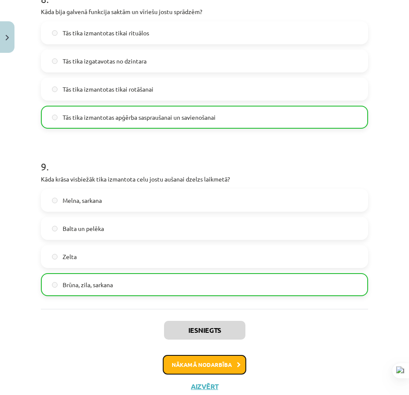
click at [177, 359] on button "Nākamā nodarbība" at bounding box center [205, 365] width 84 height 20
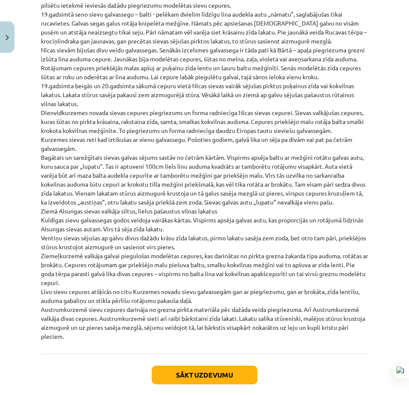
drag, startPoint x: 221, startPoint y: 318, endPoint x: 204, endPoint y: 356, distance: 41.0
click at [186, 366] on button "Sākt uzdevumu" at bounding box center [205, 375] width 106 height 19
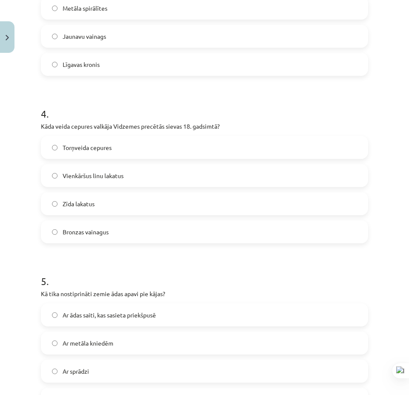
scroll to position [1029, 0]
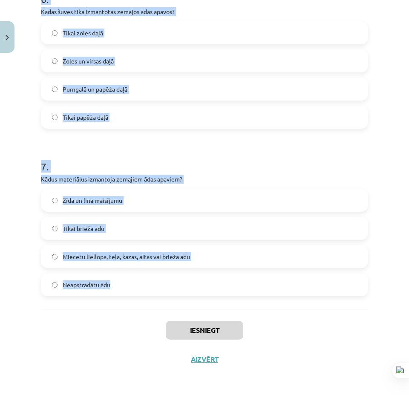
drag, startPoint x: 151, startPoint y: 261, endPoint x: 181, endPoint y: 282, distance: 36.1
click at [185, 292] on div "Mācību tēma: Dizains un tehnoloģijas 9. klases 1. ieskaites mācību materiāls #6…" at bounding box center [204, 197] width 409 height 395
copy form "5 . Lore ipsu dolor si ametconsectetu adipiscinge, se doeiusmod 89.-73. tempori…"
click at [152, 163] on h1 "7 ." at bounding box center [204, 159] width 327 height 26
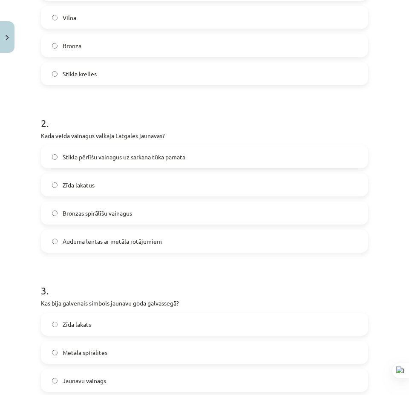
scroll to position [0, 0]
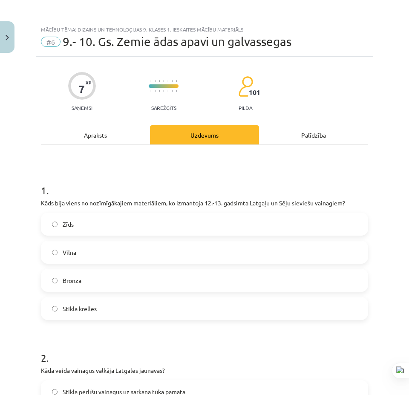
drag, startPoint x: 13, startPoint y: 87, endPoint x: 88, endPoint y: 208, distance: 142.1
click at [99, 285] on label "Bronza" at bounding box center [205, 280] width 326 height 21
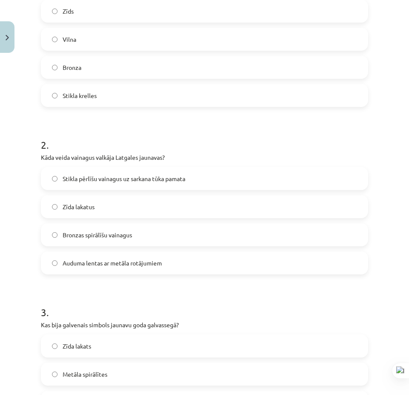
click at [105, 183] on label "Stikla pērlīšu vainagus uz sarkana tūka pamata" at bounding box center [205, 178] width 326 height 21
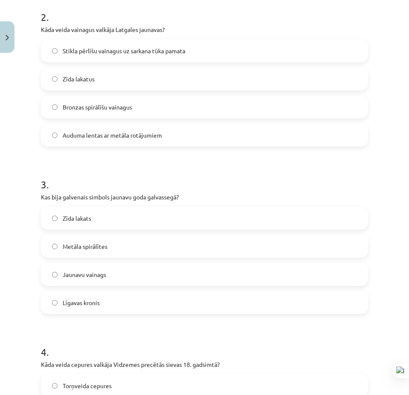
click at [106, 277] on label "Jaunavu vainags" at bounding box center [205, 274] width 326 height 21
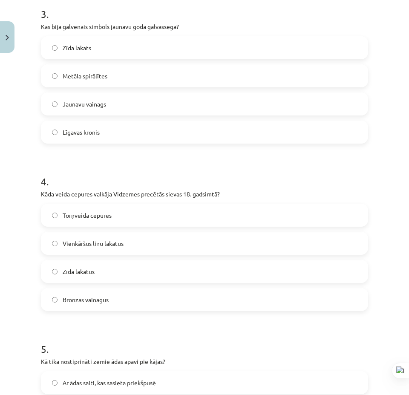
click at [100, 219] on span "Torņveida cepures" at bounding box center [87, 215] width 49 height 9
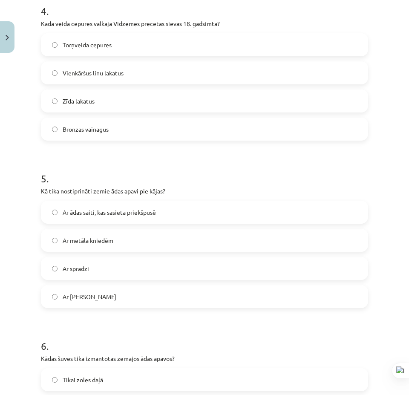
click at [95, 220] on label "Ar ādas saiti, kas sasieta priekšpusē" at bounding box center [205, 212] width 326 height 21
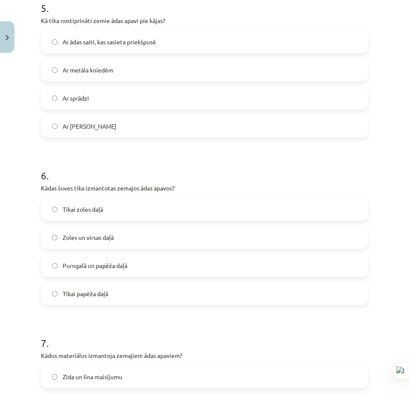
click at [100, 267] on span "Purngalā un papēža daļā" at bounding box center [95, 265] width 65 height 9
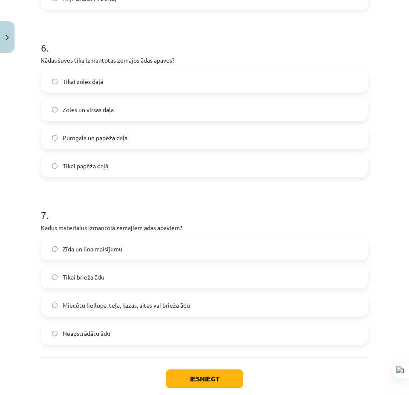
click at [90, 318] on div "Zīda un lina maisījumu Tikai brieža ādu Miecētu liellopa, teļa, kazas, aitas va…" at bounding box center [204, 290] width 327 height 107
click at [94, 309] on span "Miecētu liellopa, teļa, kazas, aitas vai brieža ādu" at bounding box center [126, 305] width 127 height 9
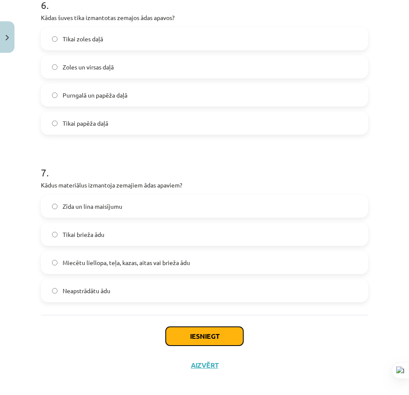
click at [189, 329] on button "Iesniegt" at bounding box center [205, 336] width 78 height 19
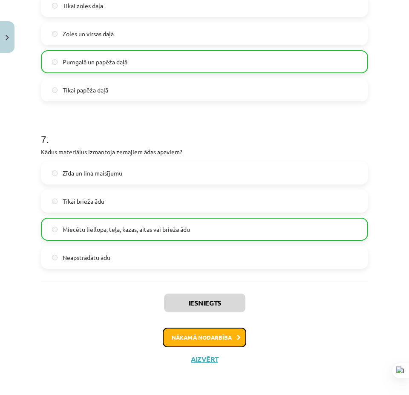
click at [222, 340] on button "Nākamā nodarbība" at bounding box center [205, 338] width 84 height 20
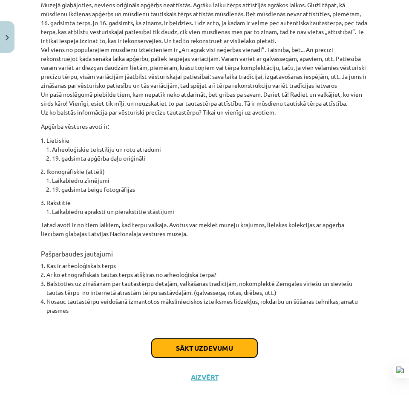
click at [229, 339] on button "Sākt uzdevumu" at bounding box center [205, 348] width 106 height 19
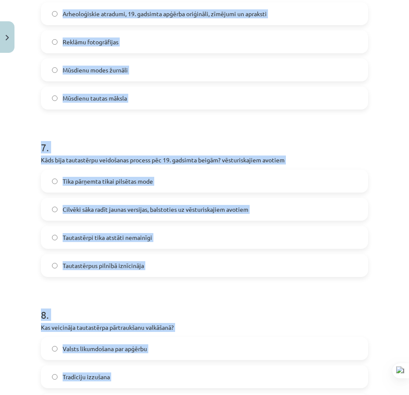
scroll to position [1196, 0]
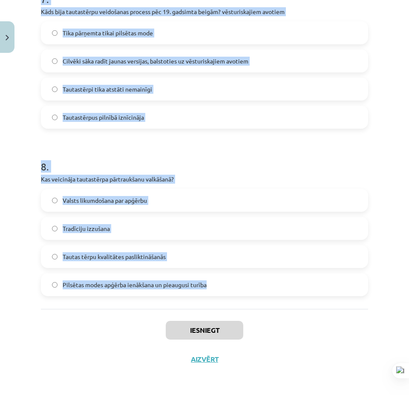
drag, startPoint x: 131, startPoint y: 240, endPoint x: 224, endPoint y: 277, distance: 99.5
click at [231, 288] on div "Mācību tēma: Dizains un tehnoloģijas 9. klases 1. ieskaites mācību materiāls #7…" at bounding box center [204, 197] width 409 height 395
copy form "3 . Lor ipsumdol sitametc adipiscing el seddoei temporin Utlabor? Etdoloremagna…"
click at [181, 164] on h1 "8 ." at bounding box center [204, 159] width 327 height 26
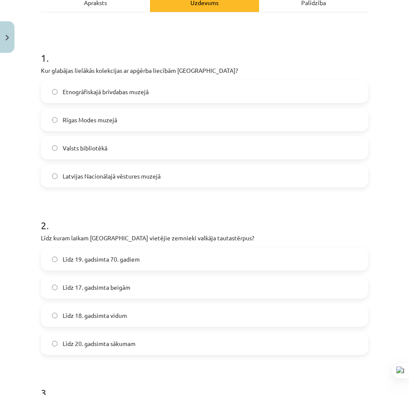
scroll to position [0, 0]
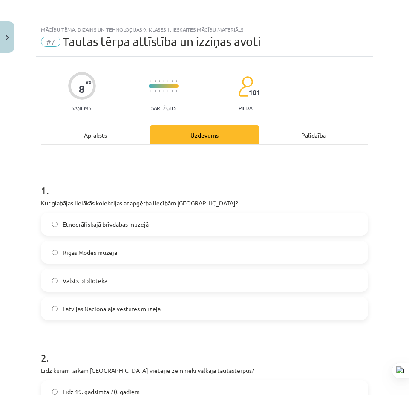
drag, startPoint x: 44, startPoint y: 245, endPoint x: 57, endPoint y: 129, distance: 116.2
click at [137, 311] on span "Latvijas Nacionālajā vēstures muzejā" at bounding box center [112, 308] width 98 height 9
drag, startPoint x: 140, startPoint y: 222, endPoint x: 124, endPoint y: 235, distance: 20.6
click at [140, 221] on span "Etnogrāfiskajā brīvdabas muzejā" at bounding box center [106, 224] width 86 height 9
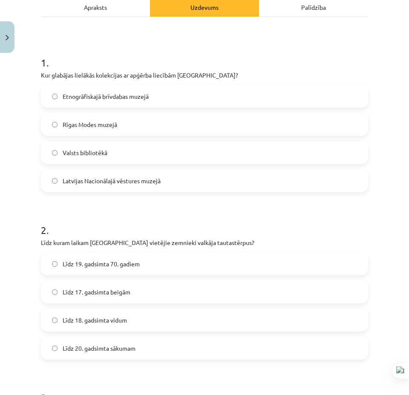
click at [110, 268] on label "Līdz 19. gadsimta 70. gadiem" at bounding box center [205, 263] width 326 height 21
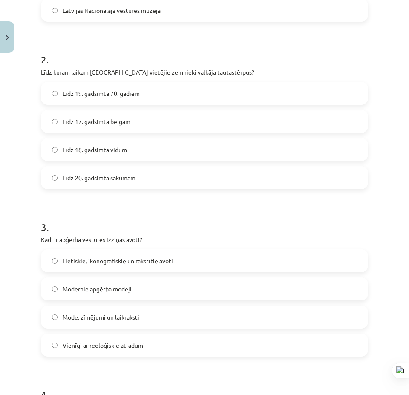
click at [101, 264] on span "Lietiskie, ikonogrāfiskie un rakstītie avoti" at bounding box center [118, 261] width 110 height 9
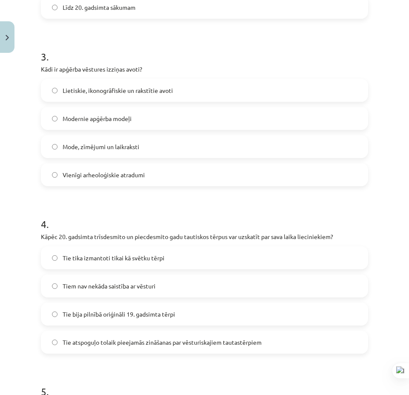
click at [141, 332] on label "Tie atspoguļo tolaik pieejamās zināšanas par vēsturiskajiem tautastērpiem" at bounding box center [205, 342] width 326 height 21
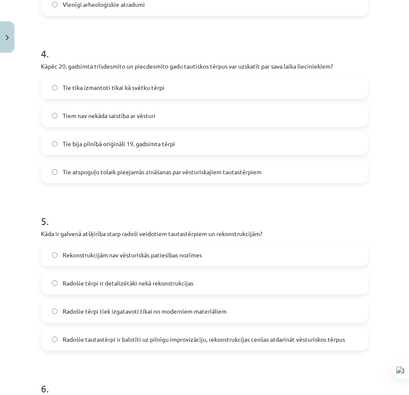
click at [148, 336] on span "Radošie tautastērpi ir balstīti uz pilnīgu improvizāciju, rekonstrukcijas cenša…" at bounding box center [204, 339] width 283 height 9
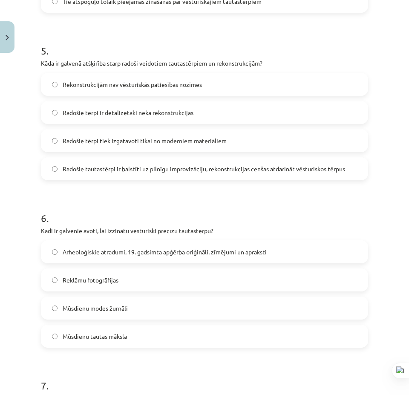
click at [162, 257] on label "Arheoloģiskie atradumi, 19. gadsimta apģērba oriģināli, zīmējumi un apraksti" at bounding box center [205, 251] width 326 height 21
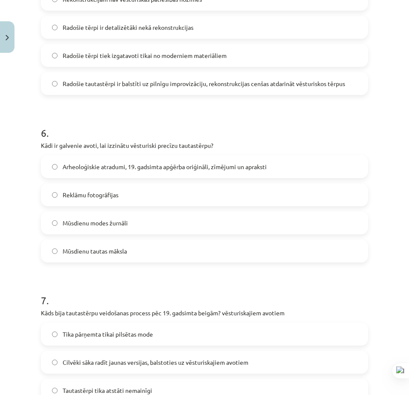
scroll to position [937, 0]
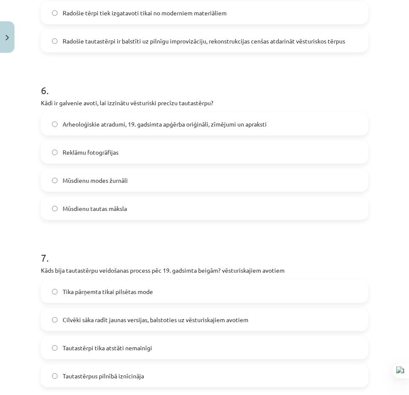
click at [161, 317] on span "Cilvēki sāka radīt jaunas versijas, balstoties uz vēsturiskajiem avotiem" at bounding box center [156, 319] width 186 height 9
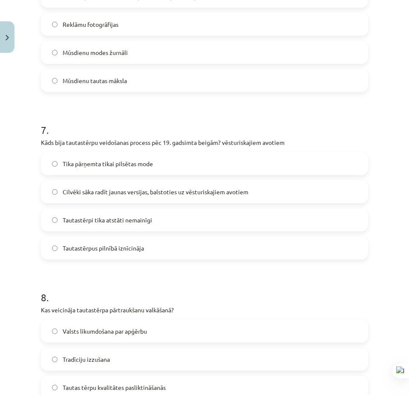
scroll to position [1150, 0]
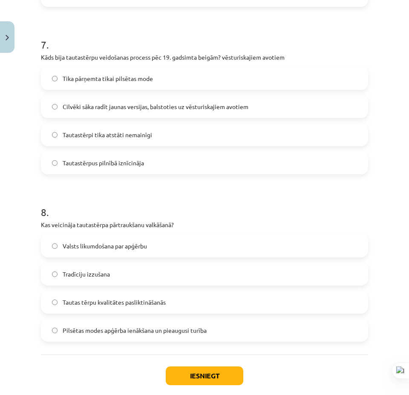
click at [120, 337] on label "Pilsētas modes apģērba ienākšana un pieaugusi turība" at bounding box center [205, 330] width 326 height 21
click at [193, 378] on button "Iesniegt" at bounding box center [205, 375] width 78 height 19
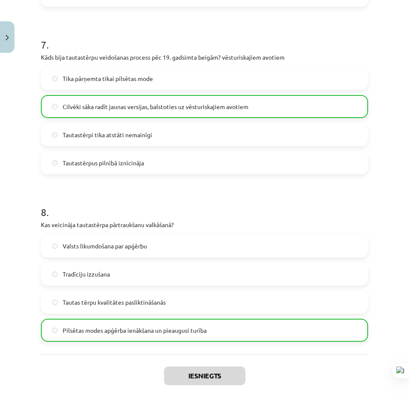
scroll to position [1223, 0]
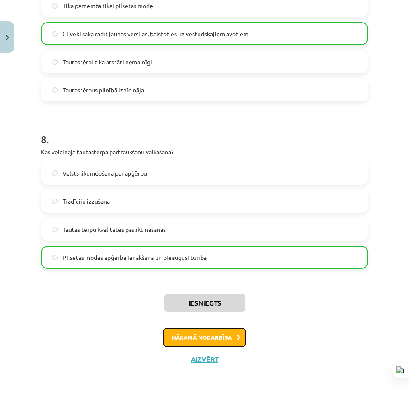
click at [194, 337] on button "Nākamā nodarbība" at bounding box center [205, 338] width 84 height 20
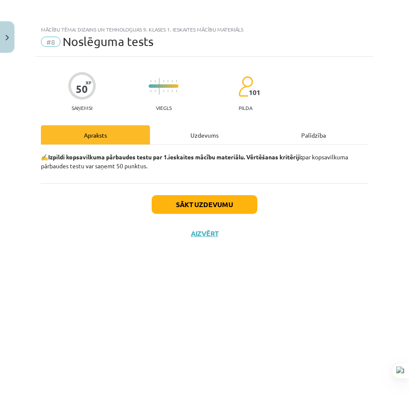
scroll to position [0, 0]
click at [186, 205] on button "Sākt uzdevumu" at bounding box center [205, 204] width 106 height 19
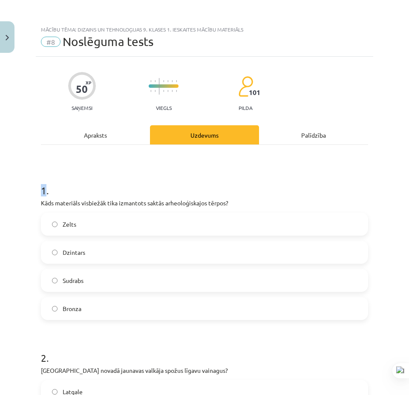
drag, startPoint x: 36, startPoint y: 189, endPoint x: 44, endPoint y: 193, distance: 9.5
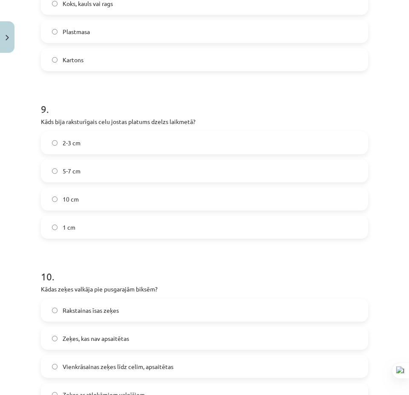
scroll to position [1531, 0]
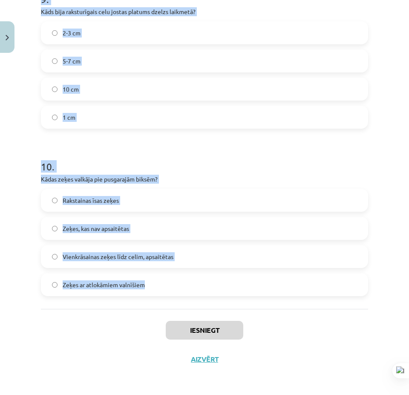
drag, startPoint x: 213, startPoint y: 361, endPoint x: 108, endPoint y: 210, distance: 183.8
copy form "4 . Lore ipsumdolo sitametco adip elitseddo eiusmo temporincididun utlabo? Etdo…"
click at [191, 154] on h1 "10 ." at bounding box center [204, 159] width 327 height 26
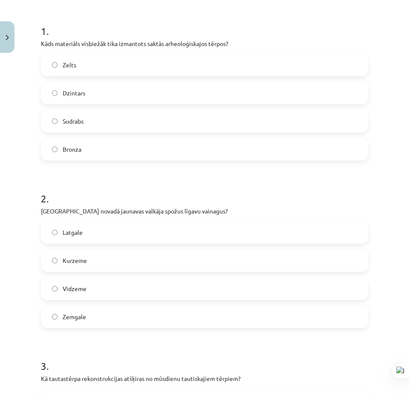
scroll to position [0, 0]
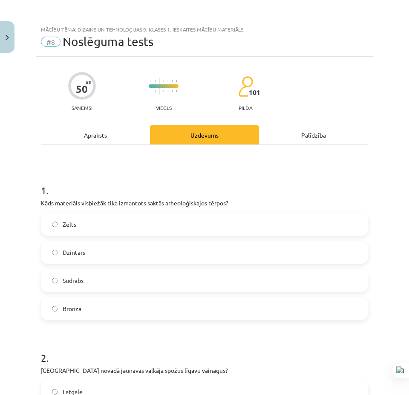
drag, startPoint x: 343, startPoint y: 301, endPoint x: 310, endPoint y: 124, distance: 180.0
click at [106, 309] on label "Bronza" at bounding box center [205, 308] width 326 height 21
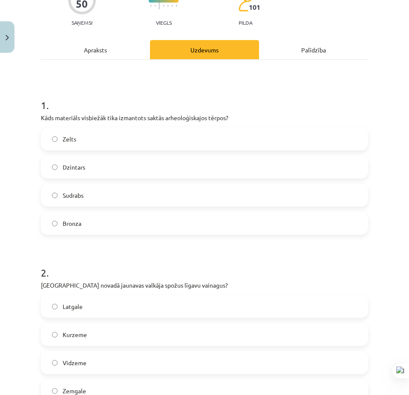
scroll to position [170, 0]
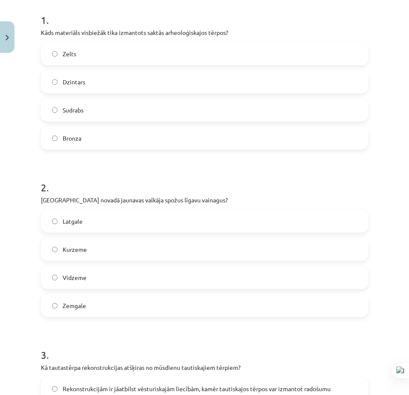
click at [98, 234] on div "Latgale Kurzeme Vidzeme Zemgale" at bounding box center [204, 263] width 327 height 107
click at [98, 228] on label "Latgale" at bounding box center [205, 220] width 326 height 21
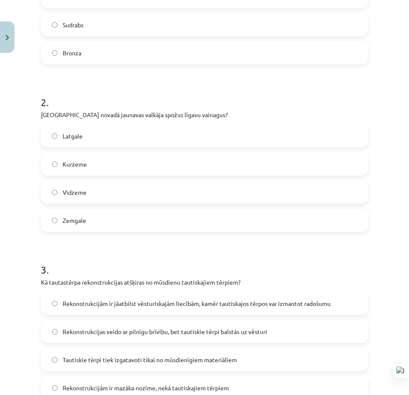
scroll to position [298, 0]
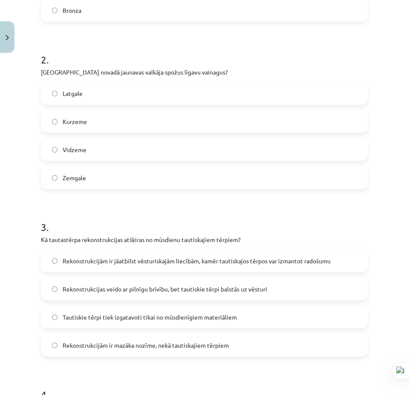
click at [94, 262] on span "Rekonstrukcijām ir jāatbilst vēsturiskajām liecībām, kamēr tautiskajos tērpos v…" at bounding box center [197, 261] width 268 height 9
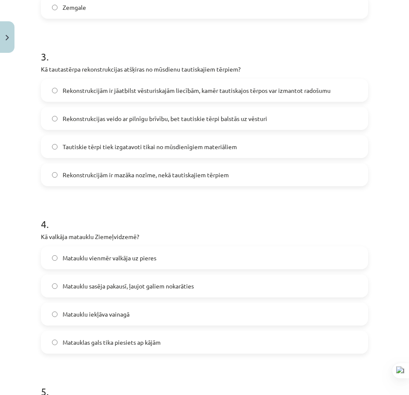
click at [111, 284] on span "Matauklu sasēja pakausī, ļaujot galiem nokarāties" at bounding box center [128, 286] width 131 height 9
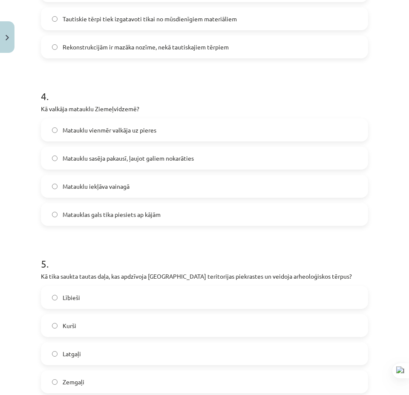
click at [112, 335] on label "Kurši" at bounding box center [205, 325] width 326 height 21
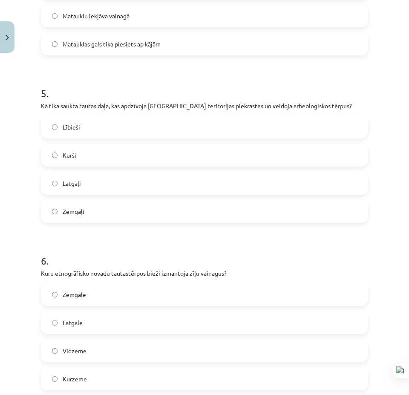
scroll to position [810, 0]
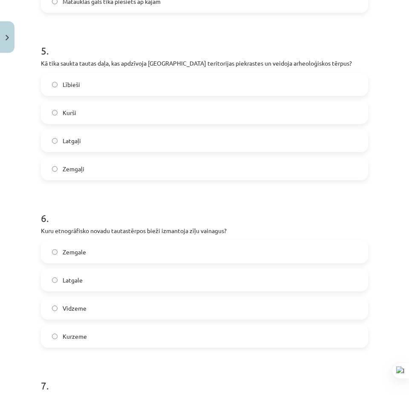
click at [112, 241] on div "6 . Kuru etnogrāfisko novadu tautastērpos bieži izmantoja zīļu vainagus? Zemgal…" at bounding box center [204, 272] width 327 height 150
click at [113, 248] on label "Zemgale" at bounding box center [205, 251] width 326 height 21
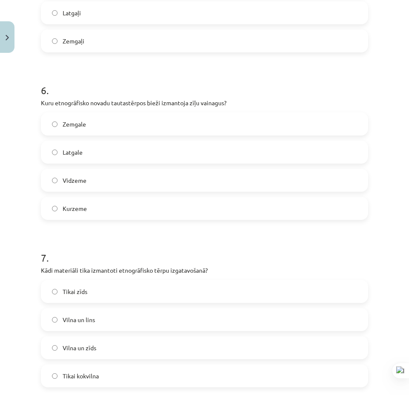
scroll to position [980, 0]
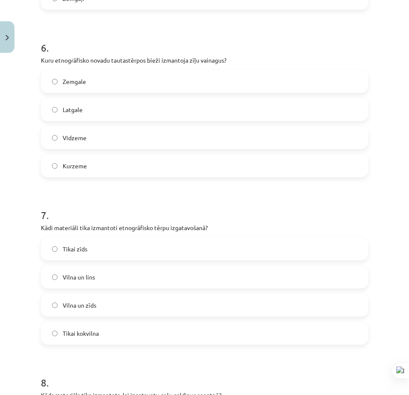
click at [107, 282] on label "Vilna un lins" at bounding box center [205, 276] width 326 height 21
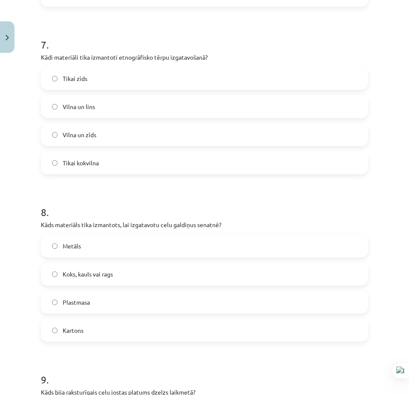
click at [121, 280] on label "Koks, kauls vai rags" at bounding box center [205, 273] width 326 height 21
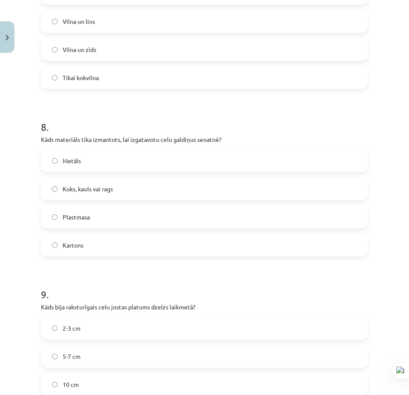
scroll to position [1278, 0]
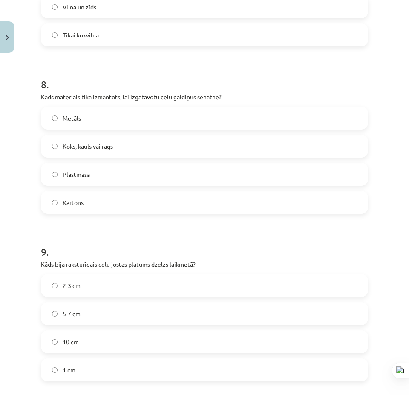
click at [105, 319] on label "5-7 cm" at bounding box center [205, 313] width 326 height 21
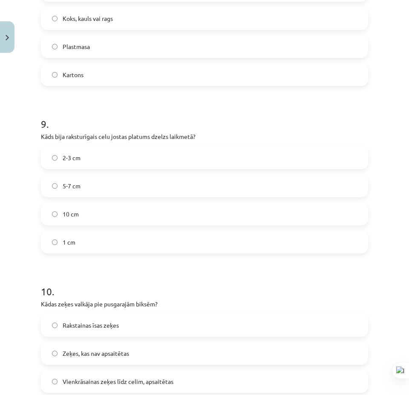
scroll to position [1491, 0]
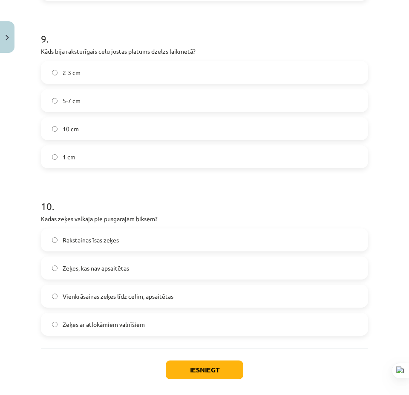
click at [135, 294] on span "Vienkrāsainas zeķes līdz celim, apsaitētas" at bounding box center [118, 296] width 111 height 9
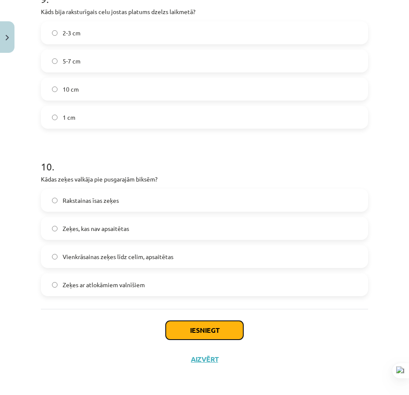
click at [204, 329] on button "Iesniegt" at bounding box center [205, 330] width 78 height 19
click at [311, 355] on div "Iesniegt Aizvērt" at bounding box center [204, 339] width 327 height 60
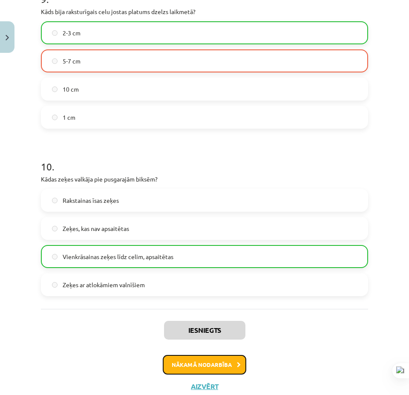
click at [208, 365] on button "Nākamā nodarbība" at bounding box center [205, 365] width 84 height 20
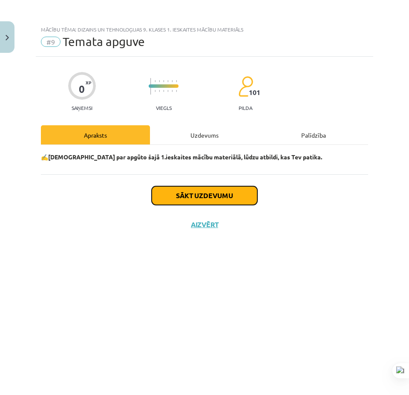
click at [207, 190] on button "Sākt uzdevumu" at bounding box center [205, 195] width 106 height 19
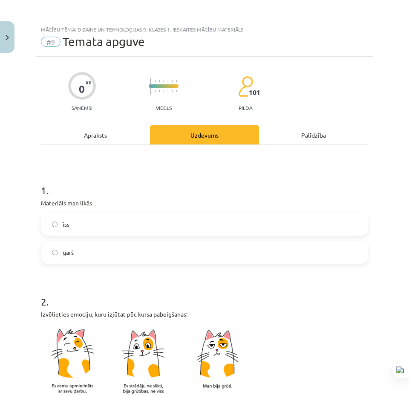
click at [114, 249] on label "garš" at bounding box center [205, 252] width 326 height 21
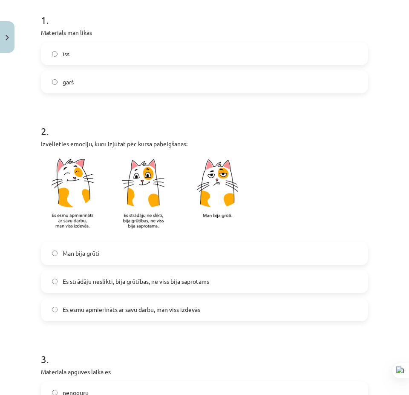
click at [132, 289] on label "Es strādāju neslikti, bija grūtības, ne viss bija saprotams" at bounding box center [205, 281] width 326 height 21
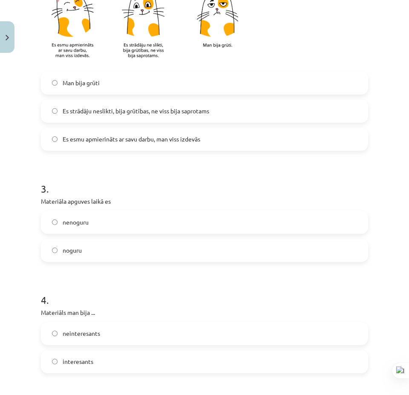
drag, startPoint x: 112, startPoint y: 245, endPoint x: 112, endPoint y: 240, distance: 4.3
click at [111, 244] on label "noguru" at bounding box center [205, 250] width 326 height 21
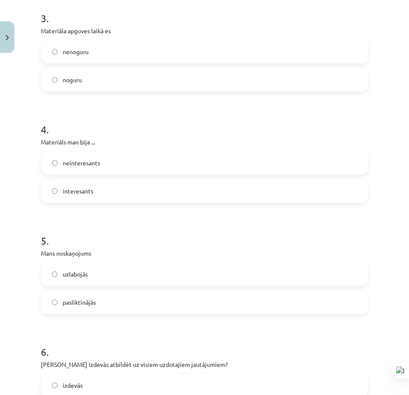
click at [107, 188] on label "interesants" at bounding box center [205, 191] width 326 height 21
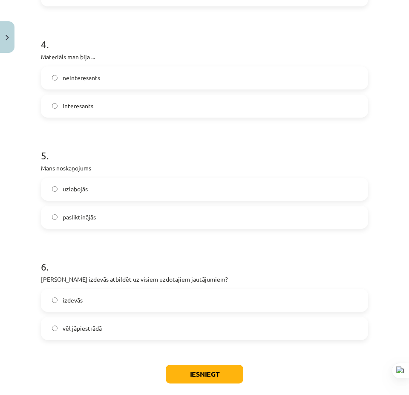
click at [105, 197] on label "uzlabojās" at bounding box center [205, 189] width 326 height 21
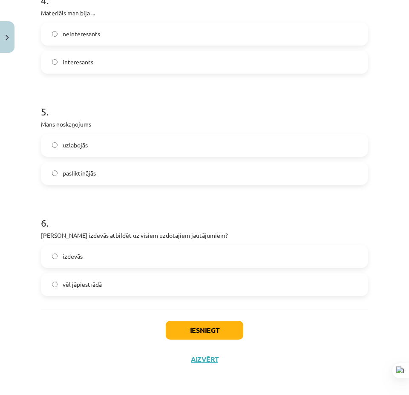
click at [95, 251] on label "izdevās" at bounding box center [205, 256] width 326 height 21
click at [193, 337] on button "Iesniegt" at bounding box center [205, 330] width 78 height 19
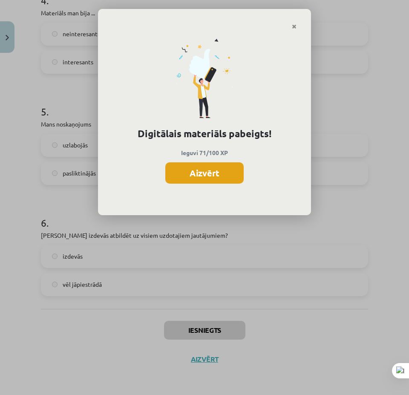
click at [224, 176] on button "Aizvērt" at bounding box center [204, 172] width 78 height 21
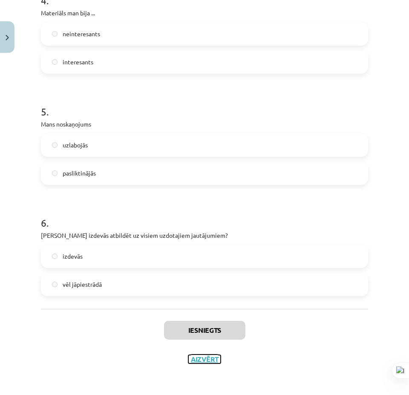
click at [208, 363] on button "Aizvērt" at bounding box center [204, 359] width 32 height 9
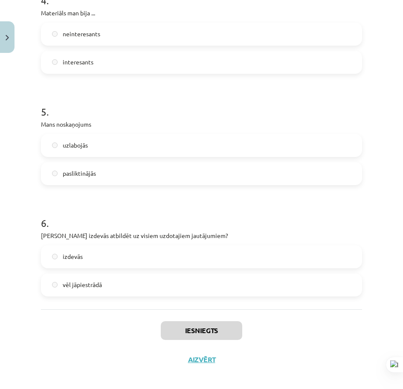
click at [57, 156] on div "Mācību tēma: Dizains un tehnoloģijas 9. klases 1. ieskaites mācību materiāls #9…" at bounding box center [201, 194] width 403 height 389
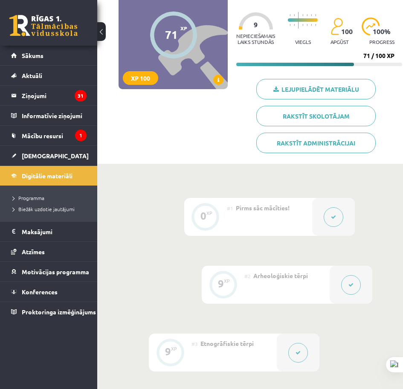
click at [57, 156] on link "[DEMOGRAPHIC_DATA]" at bounding box center [48, 156] width 75 height 20
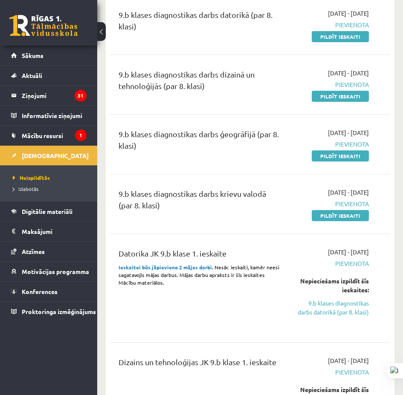
scroll to position [213, 0]
